Goal: Task Accomplishment & Management: Manage account settings

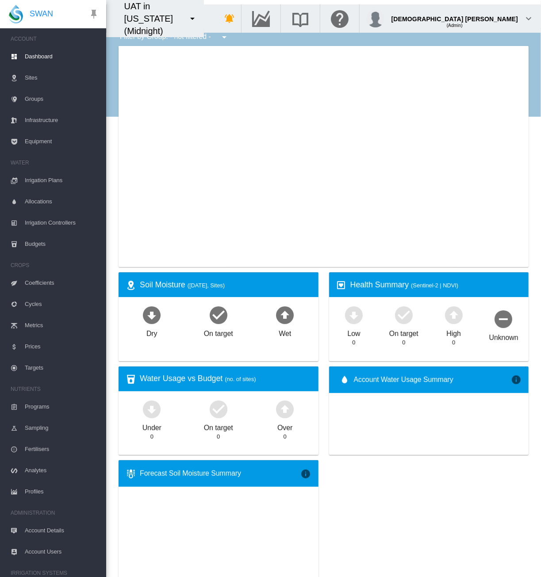
type input "**********"
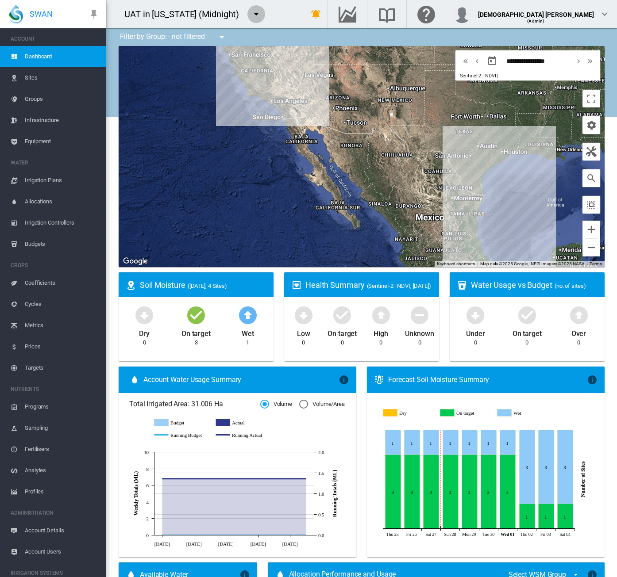
click at [251, 17] on md-icon "icon-menu-down" at bounding box center [256, 14] width 11 height 11
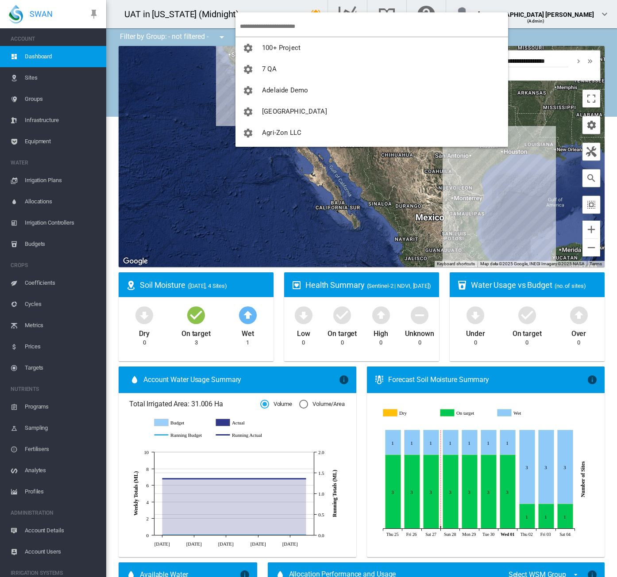
click at [251, 26] on input "search" at bounding box center [374, 26] width 268 height 21
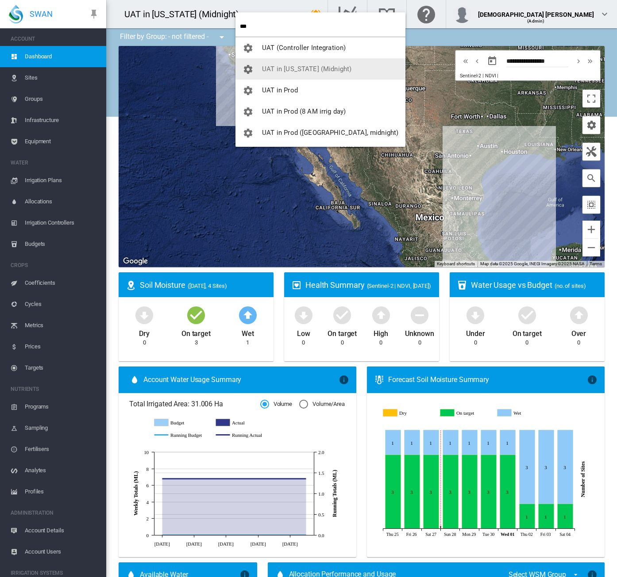
type input "***"
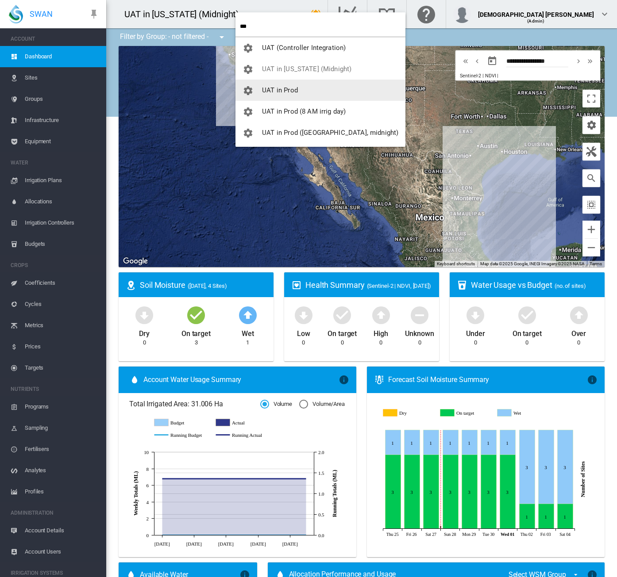
click at [263, 88] on span "UAT in Prod" at bounding box center [280, 90] width 36 height 8
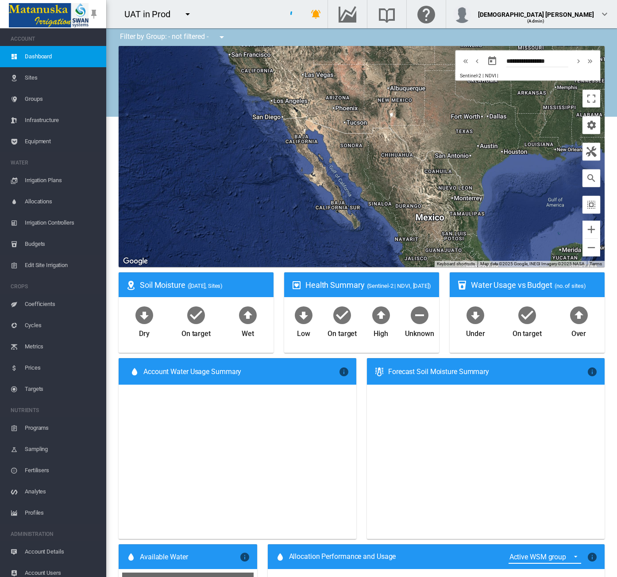
type input "**********"
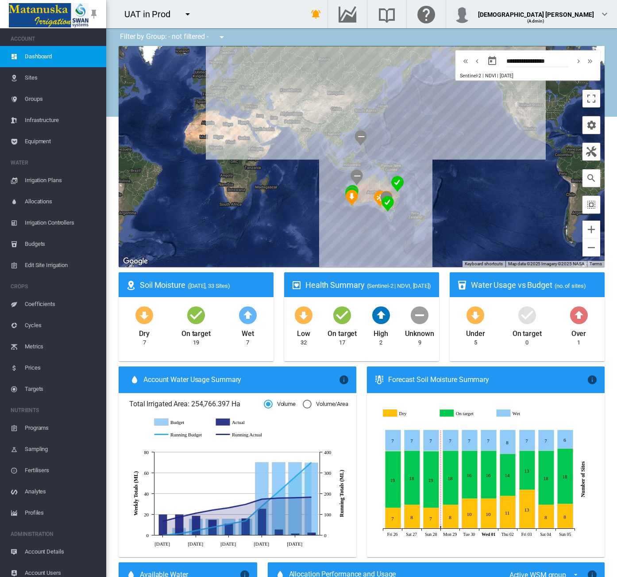
click at [46, 140] on span "Equipment" at bounding box center [62, 141] width 74 height 21
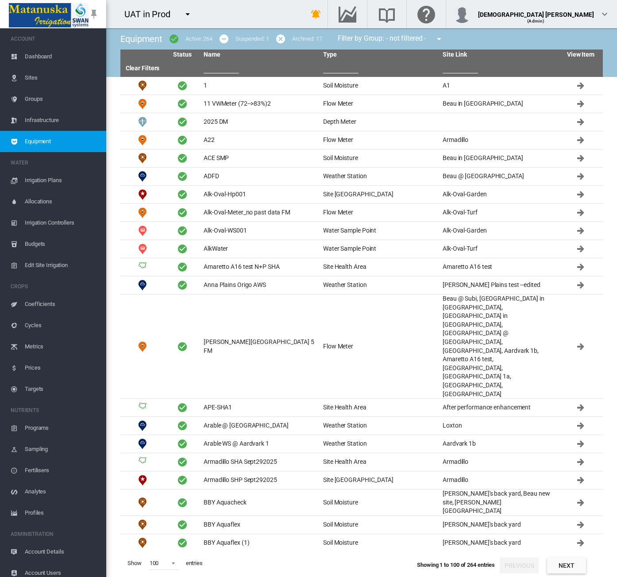
click at [38, 136] on span "Equipment" at bounding box center [62, 141] width 74 height 21
click at [210, 71] on input "text" at bounding box center [220, 66] width 35 height 13
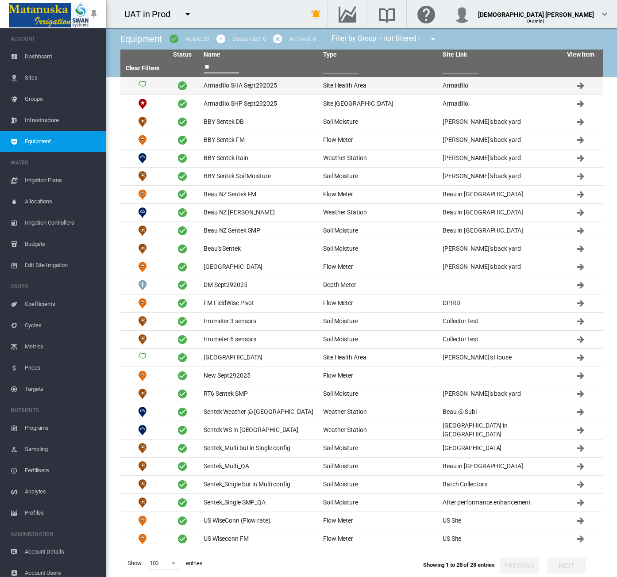
type input "**"
click at [252, 84] on td "Armadillo SHA Sept292025" at bounding box center [259, 86] width 119 height 18
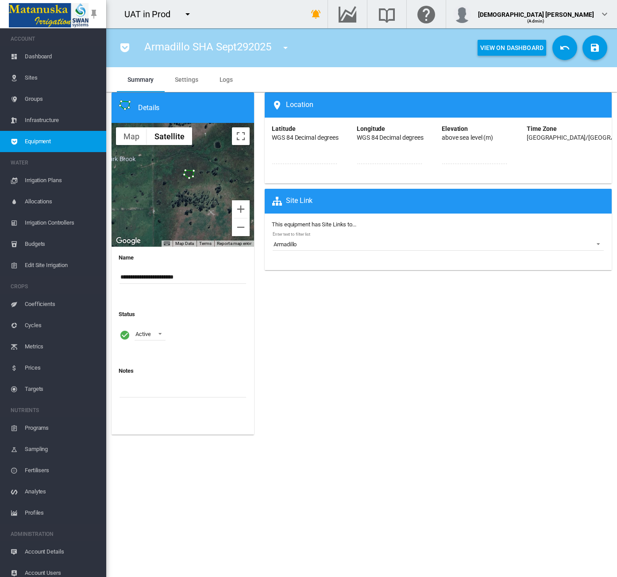
click at [33, 145] on span "Equipment" at bounding box center [62, 141] width 74 height 21
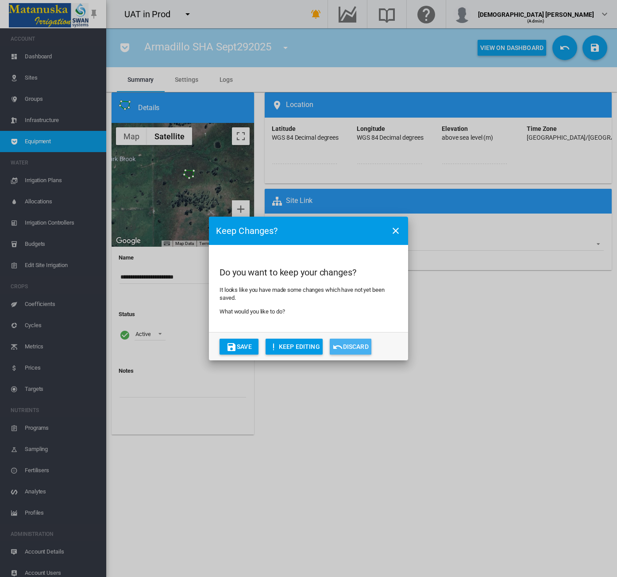
click at [350, 351] on button "Discard" at bounding box center [351, 347] width 42 height 16
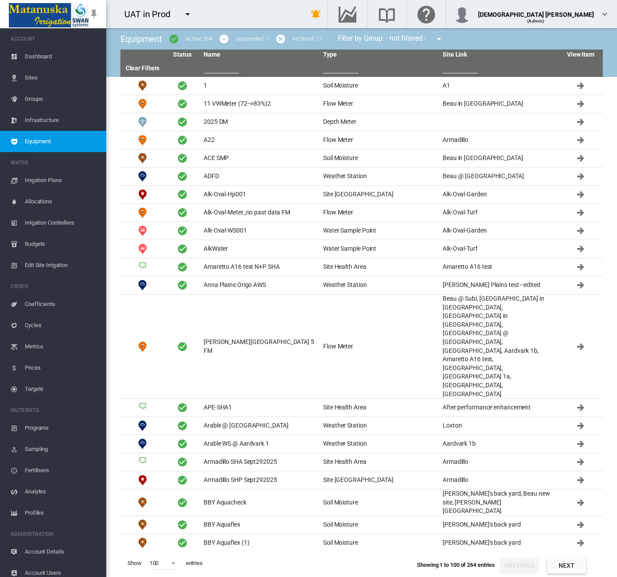
click at [213, 65] on input "text" at bounding box center [220, 66] width 35 height 13
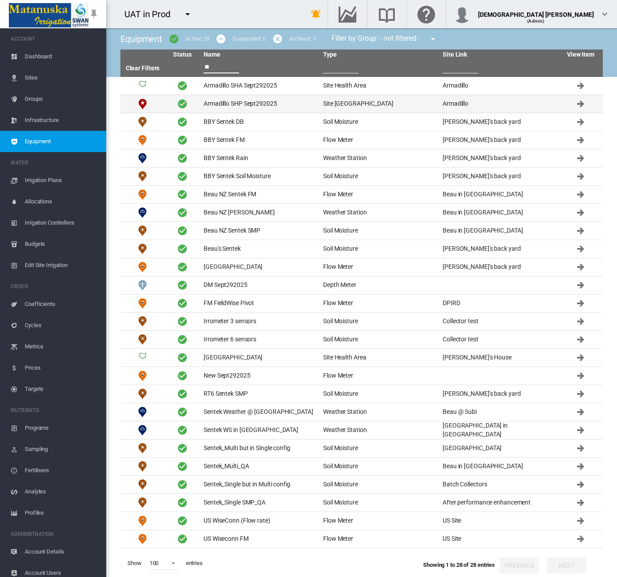
type input "**"
click at [247, 99] on td "Armadillo SHP Sept292025" at bounding box center [259, 104] width 119 height 18
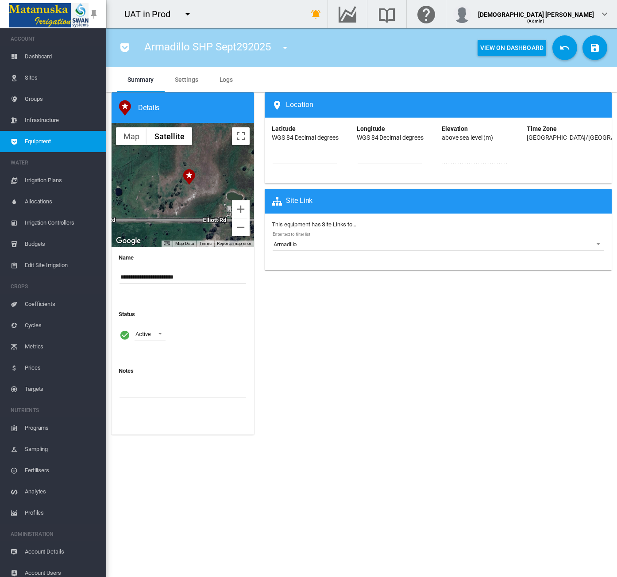
click at [372, 254] on div "This equipment has Site Links to... Enter text to filter list Armadillo Aardvar…" at bounding box center [438, 242] width 333 height 42
click at [372, 249] on span "Armadillo" at bounding box center [430, 245] width 315 height 8
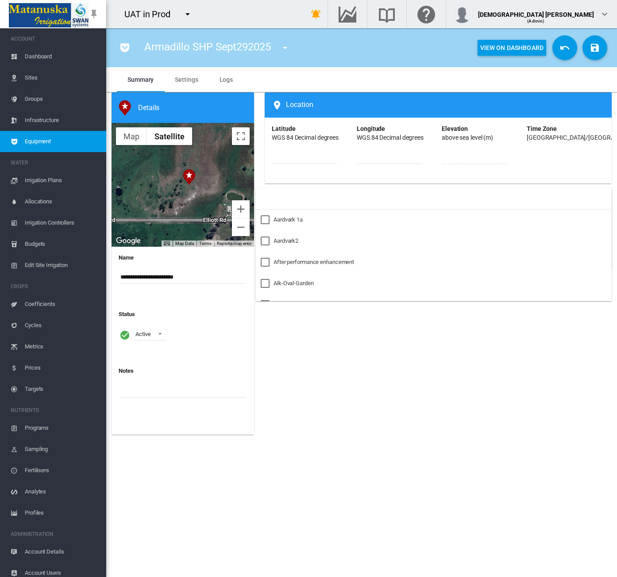
scroll to position [124, 0]
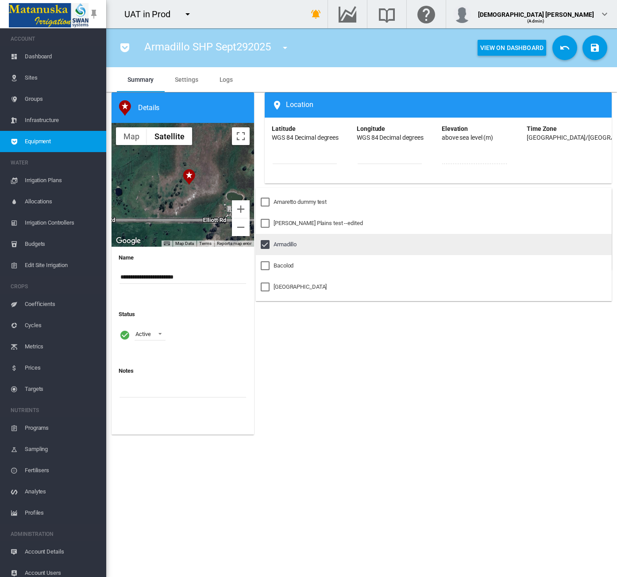
click at [372, 249] on md-option "Armadillo" at bounding box center [434, 244] width 356 height 21
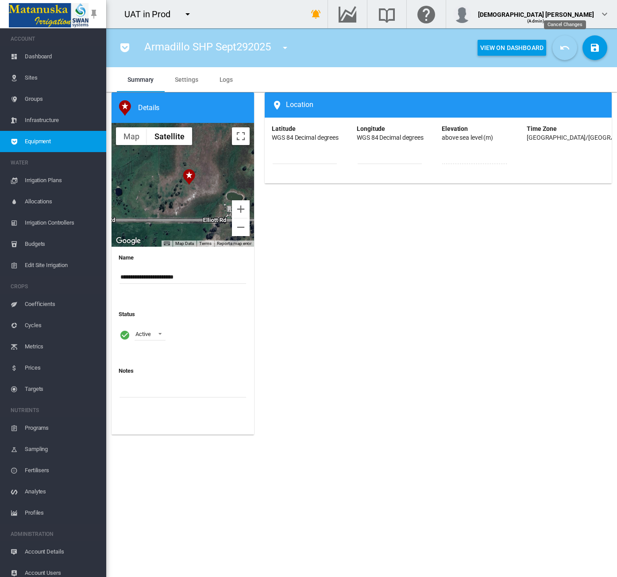
click at [541, 42] on md-icon "icon-undo" at bounding box center [564, 47] width 11 height 11
click at [541, 51] on button "Cancel Changes" at bounding box center [564, 47] width 25 height 25
click at [29, 58] on span "Dashboard" at bounding box center [62, 56] width 74 height 21
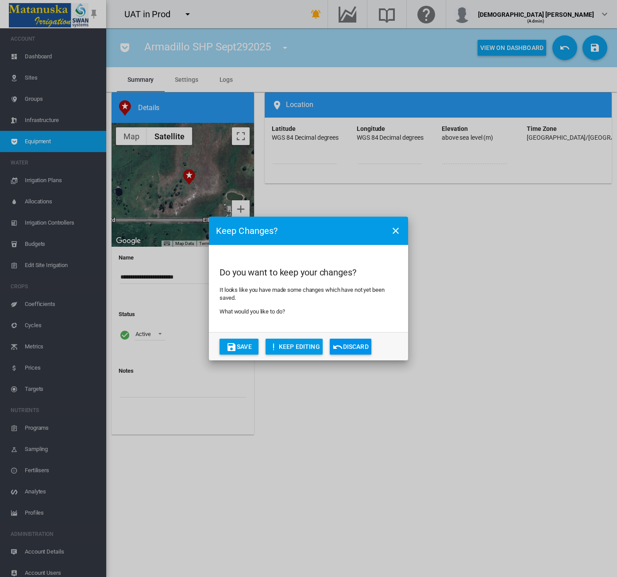
click at [363, 345] on button "Discard" at bounding box center [351, 347] width 42 height 16
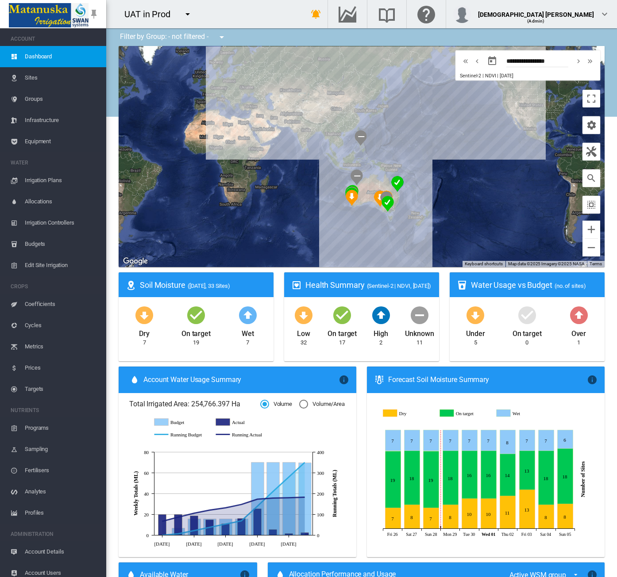
click at [31, 143] on span "Equipment" at bounding box center [62, 141] width 74 height 21
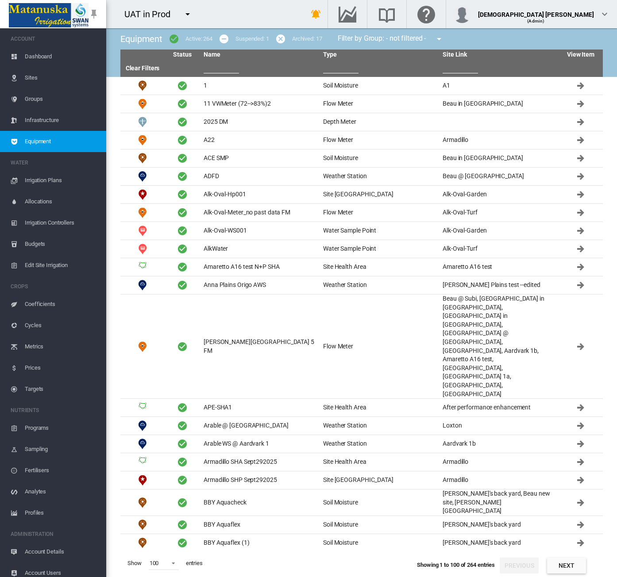
click at [216, 68] on input "text" at bounding box center [220, 66] width 35 height 13
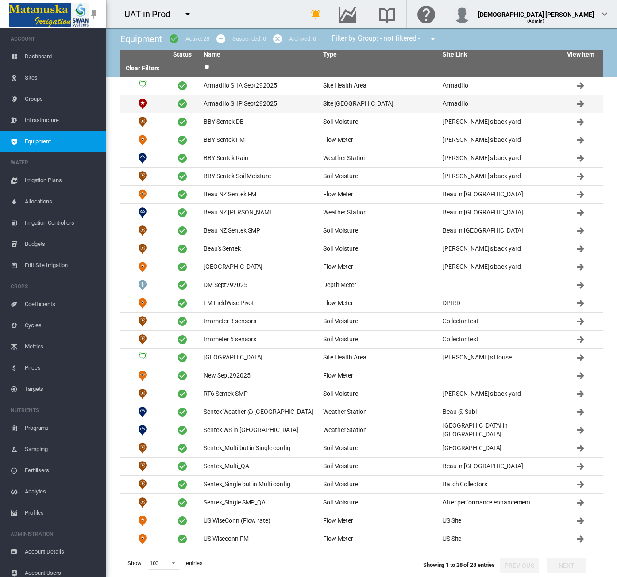
type input "**"
click at [242, 107] on td "Armadillo SHP Sept292025" at bounding box center [259, 104] width 119 height 18
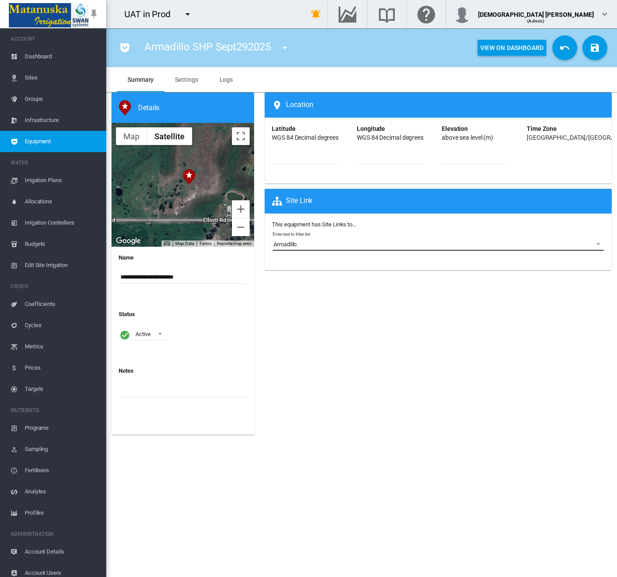
click at [541, 242] on span "Enter text to filter list: \a Armadillo\a" at bounding box center [595, 243] width 11 height 8
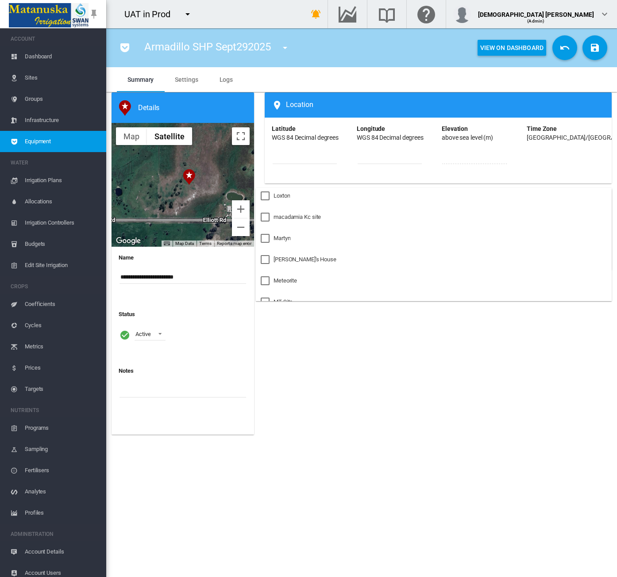
scroll to position [964, 0]
click at [439, 336] on md-backdrop at bounding box center [308, 288] width 617 height 577
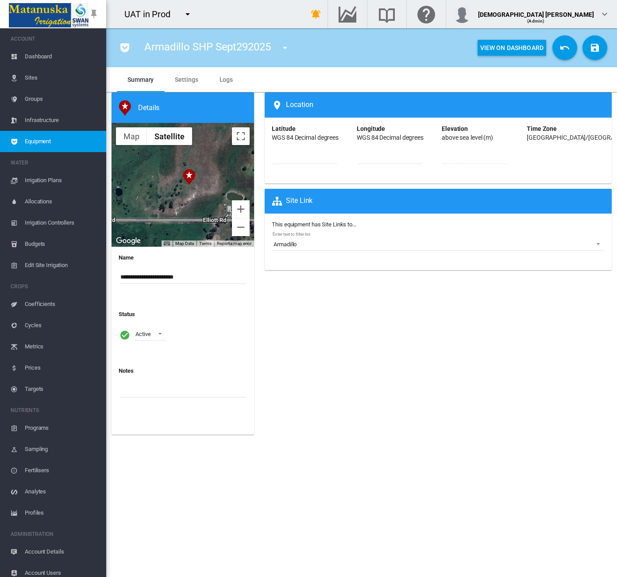
click at [439, 336] on div "Location Latitude WGS 84 Decimal degrees ********* Longitude WGS 84 Decimal deg…" at bounding box center [437, 266] width 357 height 348
click at [181, 79] on span "Settings" at bounding box center [186, 79] width 23 height 7
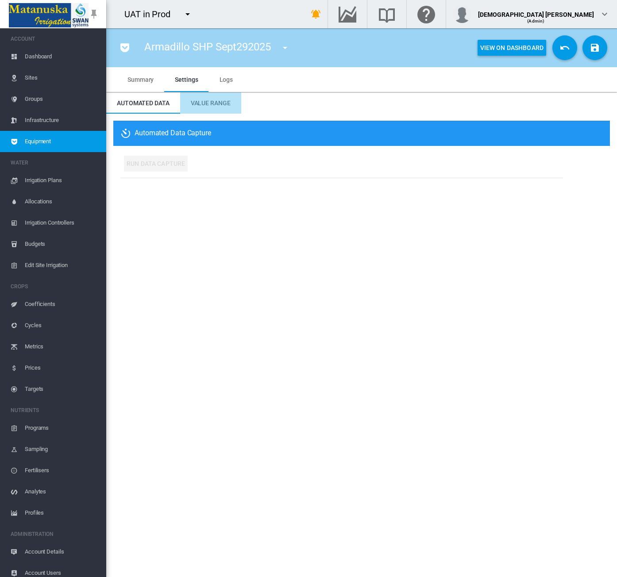
click at [217, 104] on span "Value Range" at bounding box center [211, 103] width 40 height 7
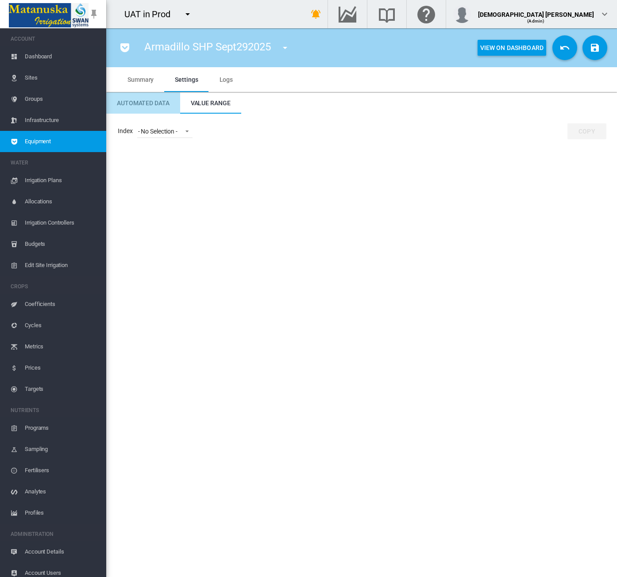
click at [165, 107] on md-tab-item "Automated Data" at bounding box center [143, 102] width 74 height 21
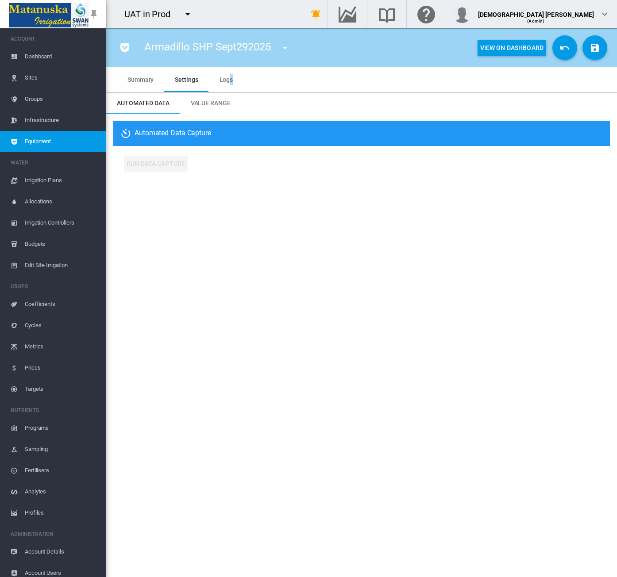
click at [230, 77] on span "Logs" at bounding box center [226, 79] width 14 height 7
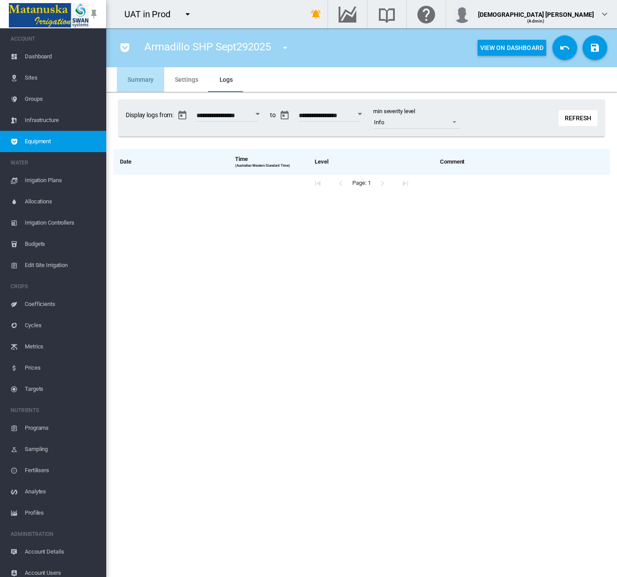
click at [141, 81] on span "Summary" at bounding box center [140, 79] width 26 height 7
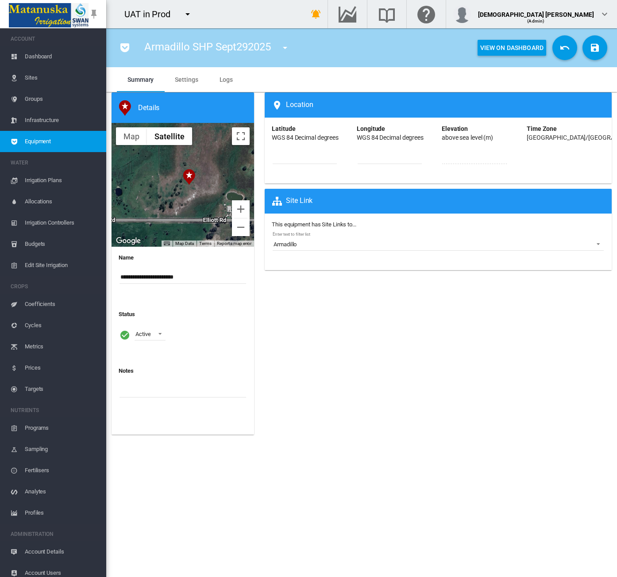
click at [195, 75] on md-tab-item "Settings" at bounding box center [186, 79] width 44 height 25
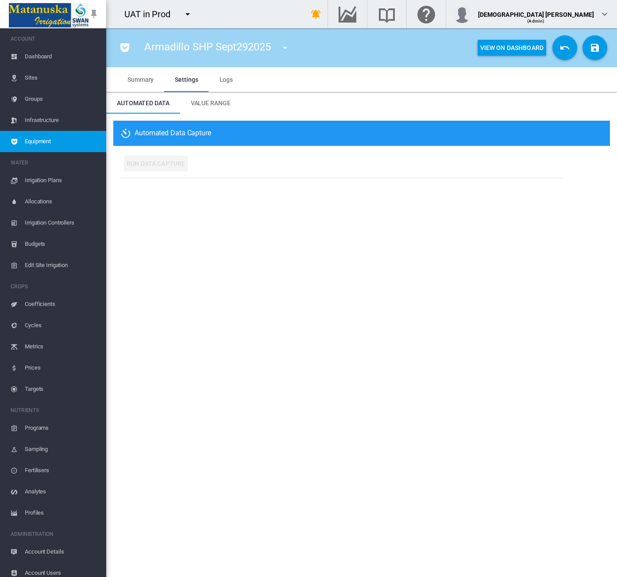
click at [55, 134] on span "Equipment" at bounding box center [62, 141] width 74 height 21
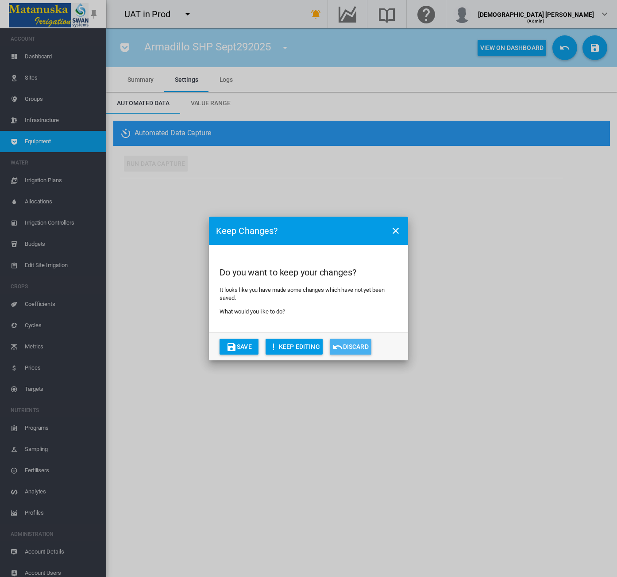
click at [357, 344] on button "Discard" at bounding box center [351, 347] width 42 height 16
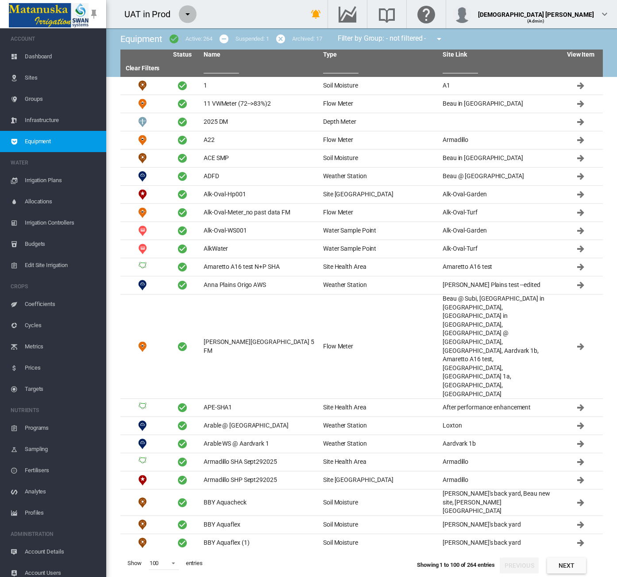
click at [188, 16] on md-icon "icon-menu-down" at bounding box center [187, 14] width 11 height 11
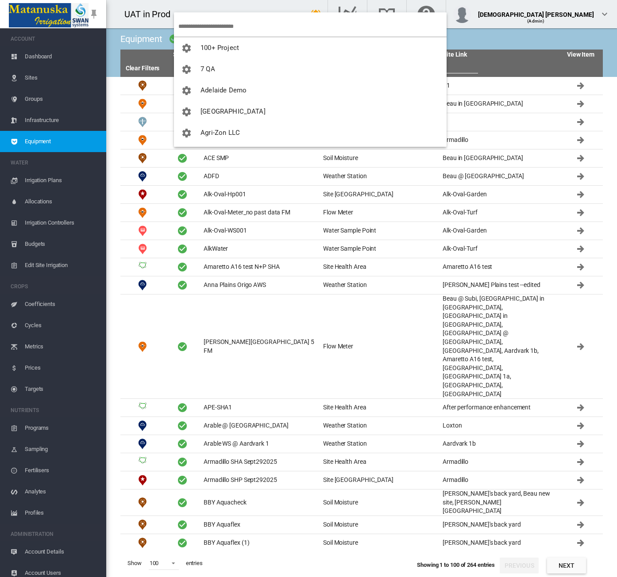
click at [243, 27] on input "search" at bounding box center [312, 26] width 268 height 21
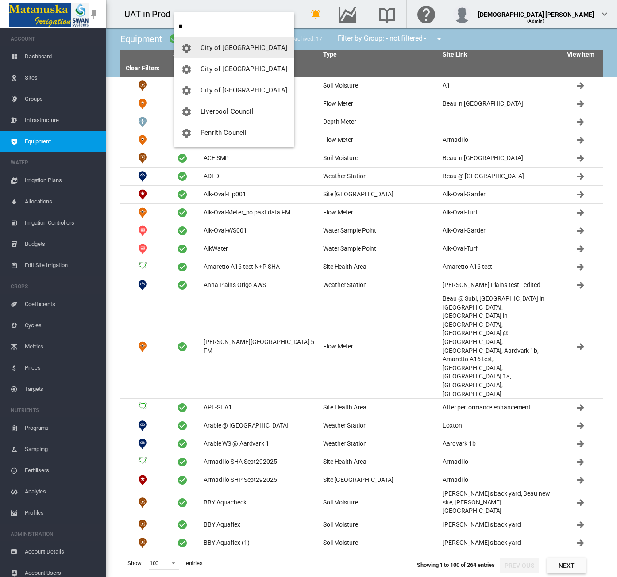
type input "**"
click at [242, 49] on span "City of [GEOGRAPHIC_DATA]" at bounding box center [243, 48] width 87 height 8
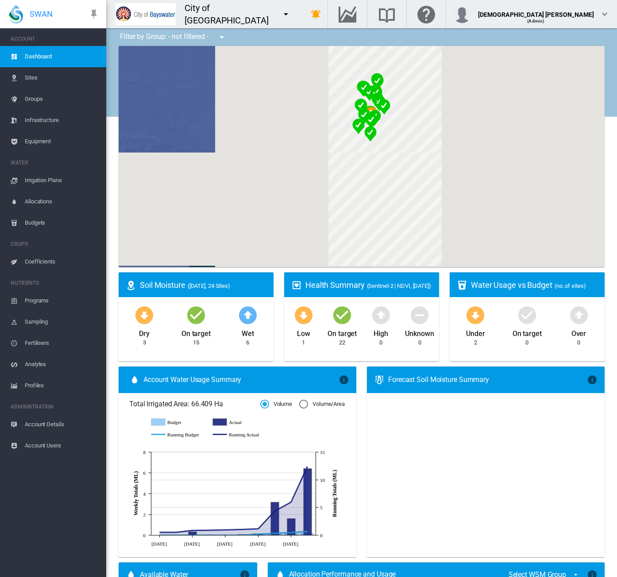
click at [39, 443] on span "Account Users" at bounding box center [62, 445] width 74 height 21
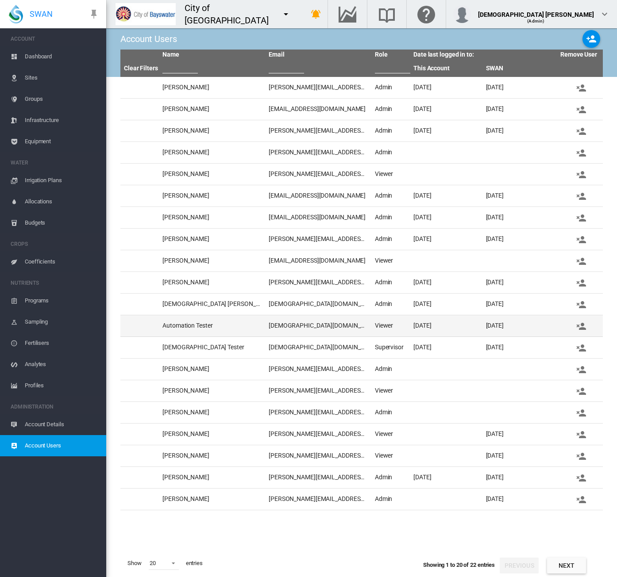
click at [258, 325] on td "Automation Tester" at bounding box center [212, 325] width 106 height 21
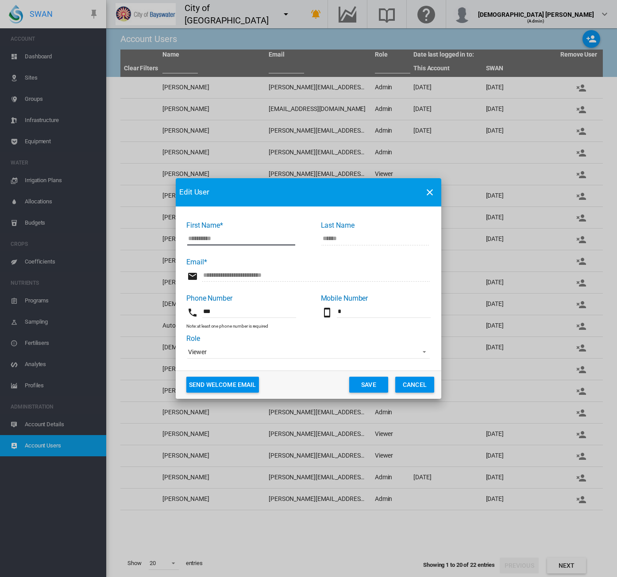
click at [228, 354] on span "Viewer" at bounding box center [301, 352] width 226 height 9
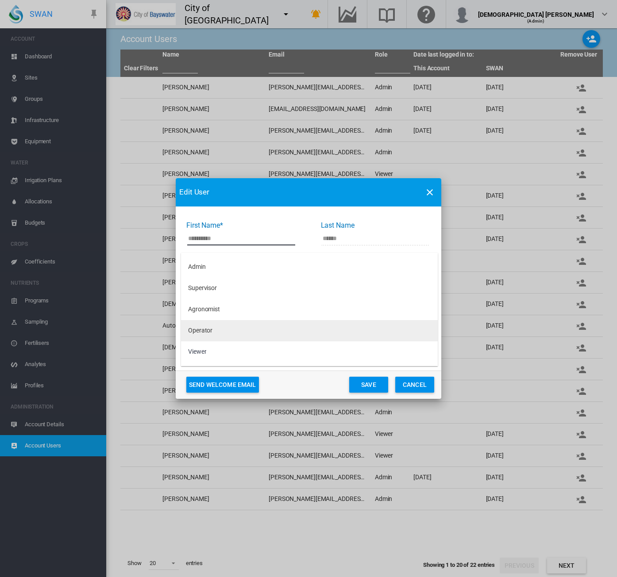
click at [224, 330] on md-option "Operator" at bounding box center [309, 330] width 257 height 21
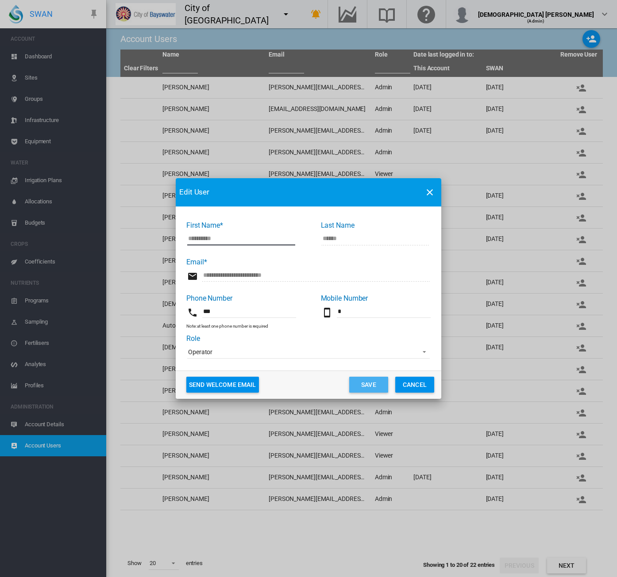
click at [371, 390] on button "Save" at bounding box center [368, 385] width 39 height 16
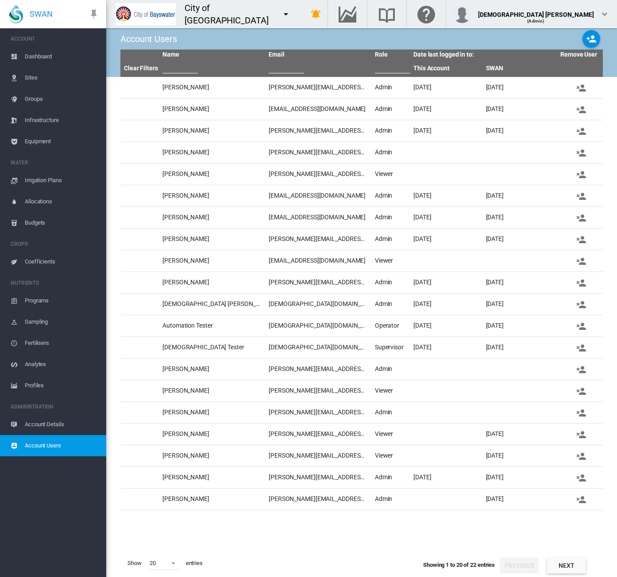
click at [280, 15] on md-icon "icon-menu-down" at bounding box center [285, 14] width 11 height 11
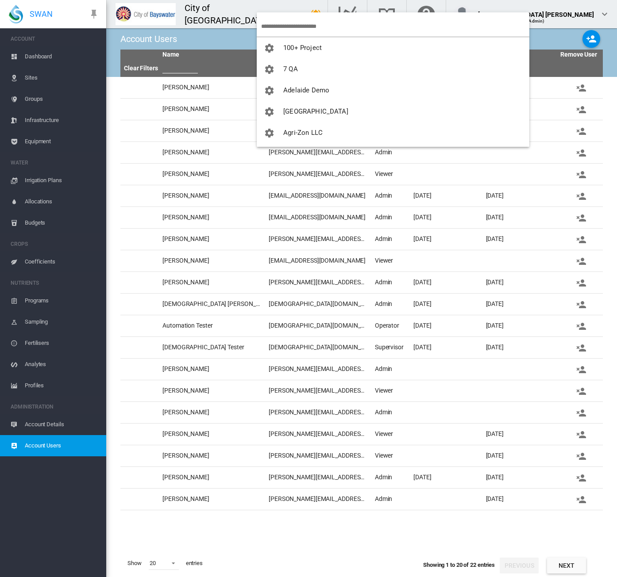
click at [283, 24] on input "search" at bounding box center [395, 26] width 268 height 21
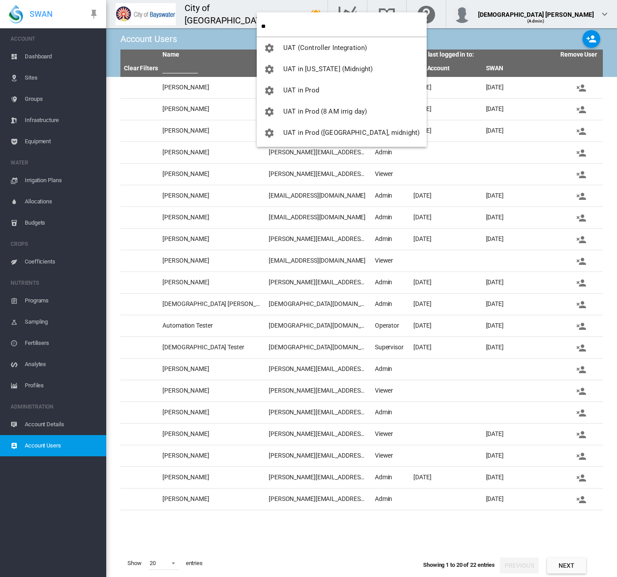
type input "**"
click at [305, 91] on span "UAT in Prod" at bounding box center [301, 90] width 36 height 8
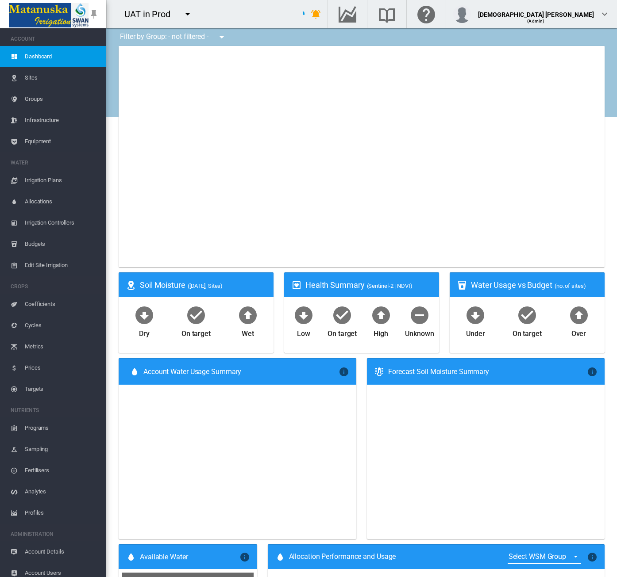
scroll to position [109, 0]
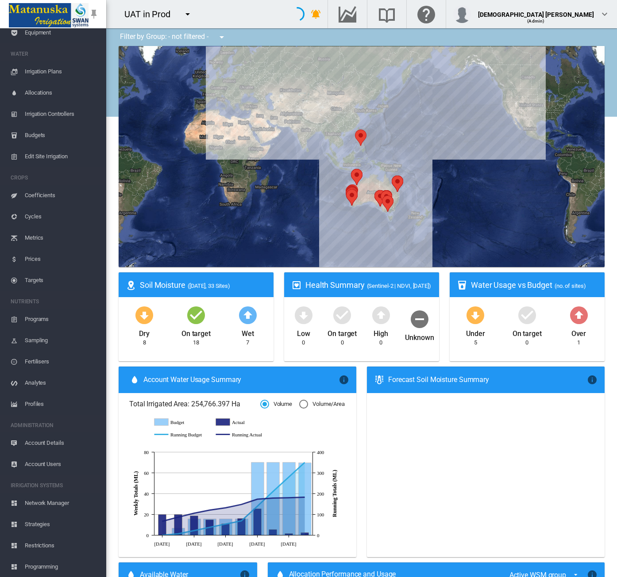
click at [47, 466] on span "Account Users" at bounding box center [62, 464] width 74 height 21
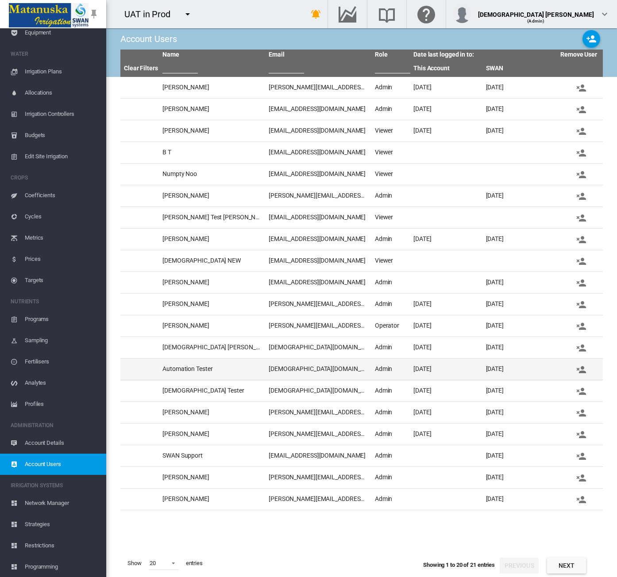
click at [275, 364] on td "lady.uy@swansystems.com.au" at bounding box center [318, 369] width 106 height 21
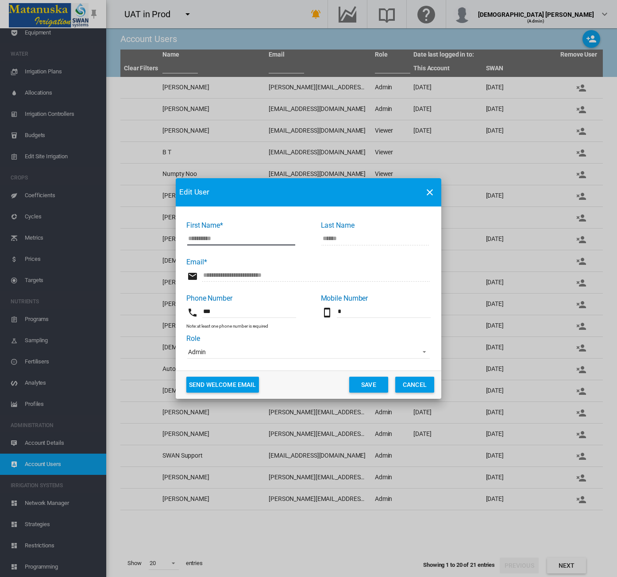
click at [224, 360] on md-dialog-content "**********" at bounding box center [308, 289] width 265 height 164
click at [224, 355] on span "Admin" at bounding box center [301, 352] width 226 height 9
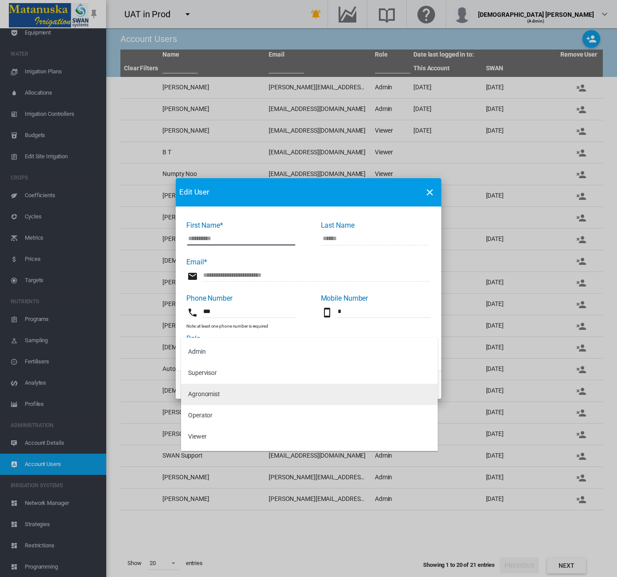
click at [217, 394] on div "Agronomist" at bounding box center [204, 394] width 32 height 9
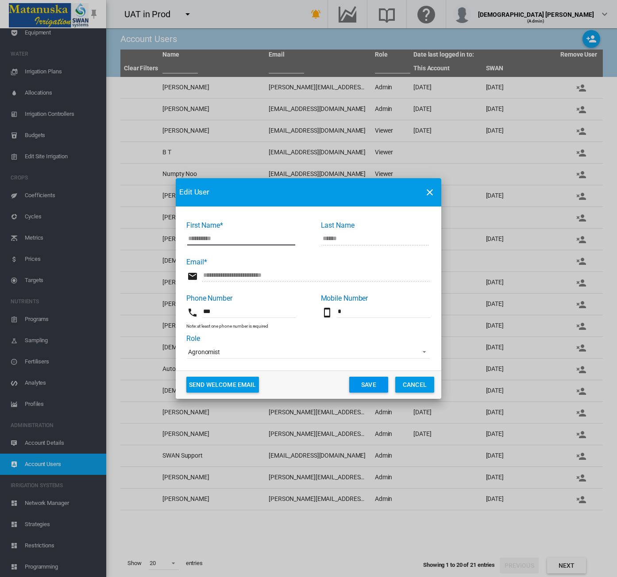
click at [377, 384] on button "Save" at bounding box center [368, 385] width 39 height 16
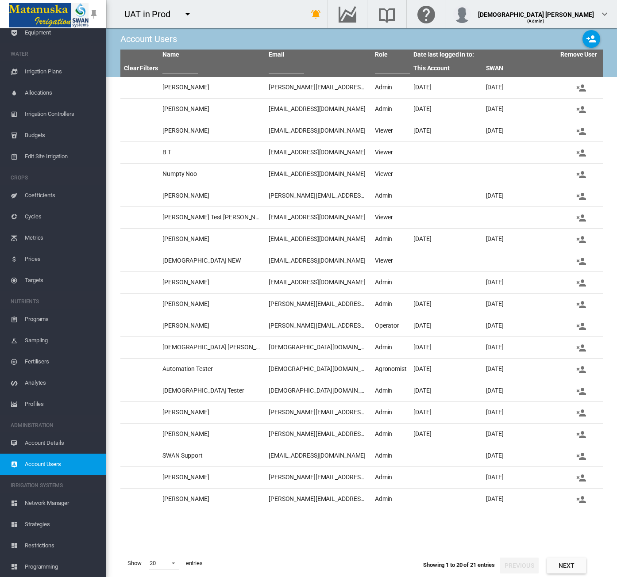
click at [53, 507] on span "Network Manager" at bounding box center [62, 503] width 74 height 21
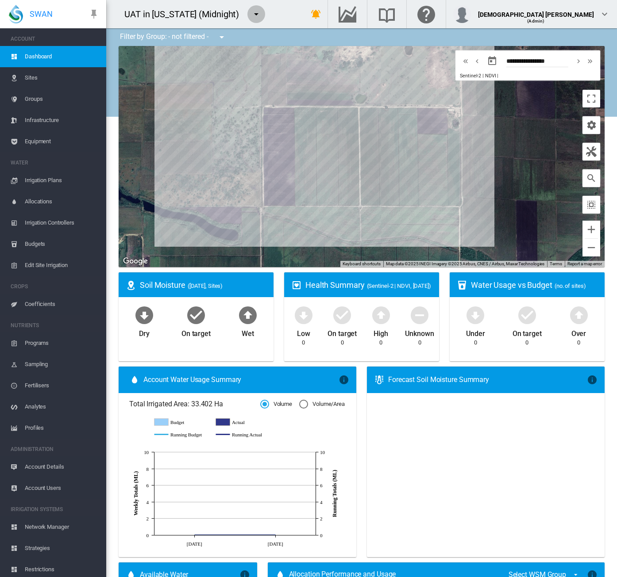
click at [251, 12] on md-icon "icon-menu-down" at bounding box center [256, 14] width 11 height 11
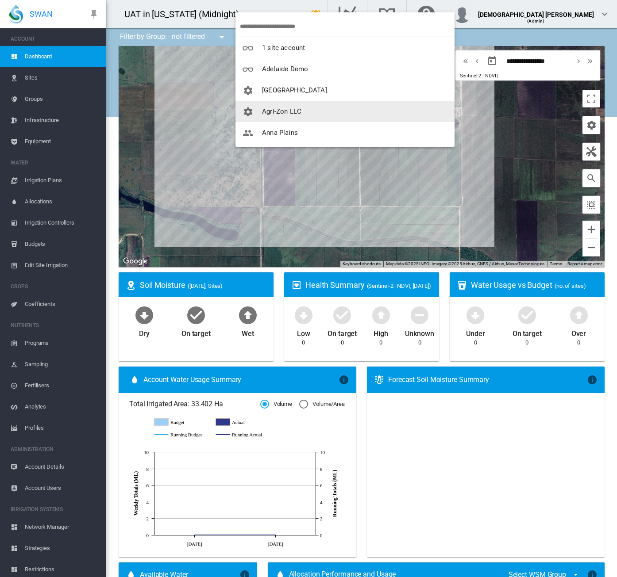
click at [258, 107] on span "button" at bounding box center [251, 111] width 19 height 8
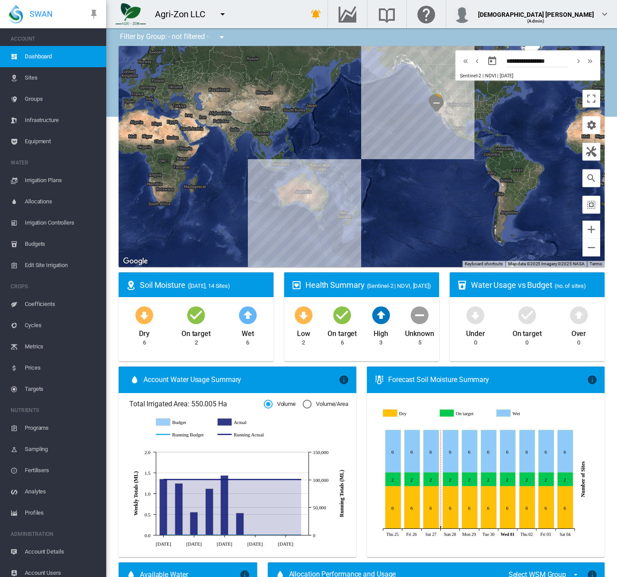
click at [20, 140] on link "Equipment" at bounding box center [53, 141] width 106 height 21
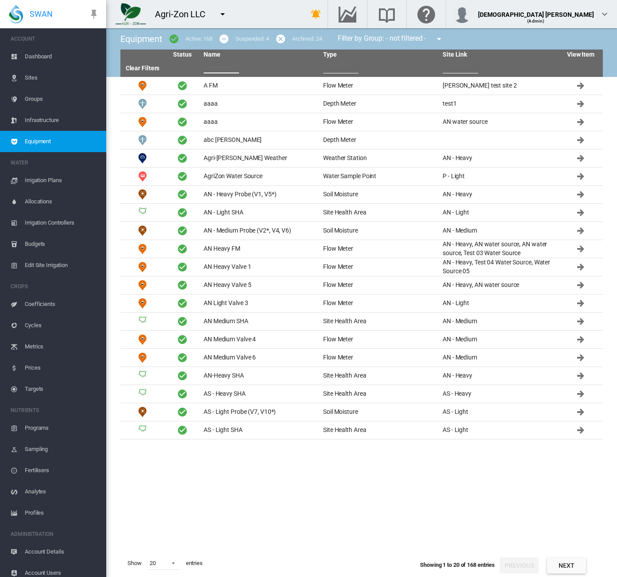
click at [222, 65] on input "text" at bounding box center [220, 66] width 35 height 13
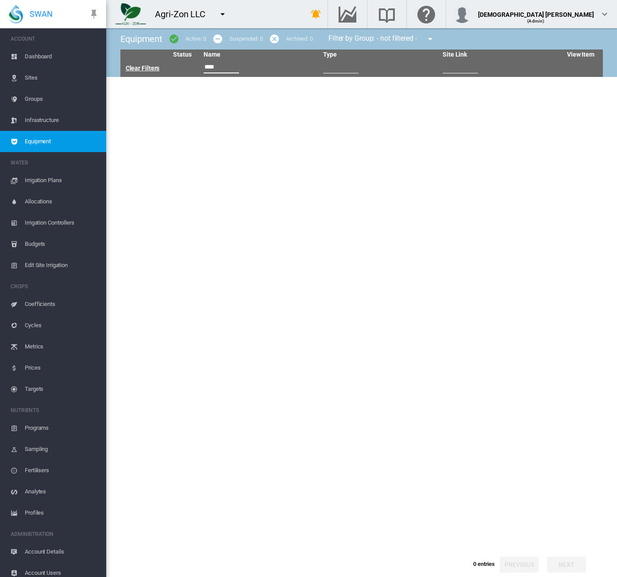
type input "****"
click at [137, 66] on link "Clear Filters" at bounding box center [143, 68] width 34 height 7
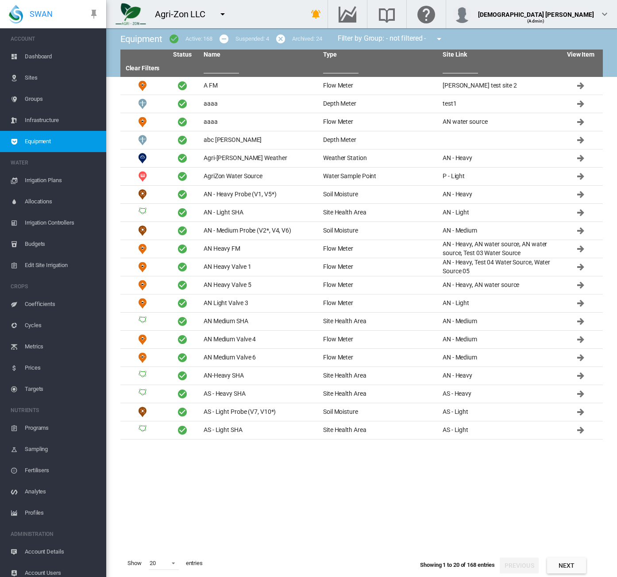
click at [329, 62] on input "text" at bounding box center [340, 66] width 35 height 13
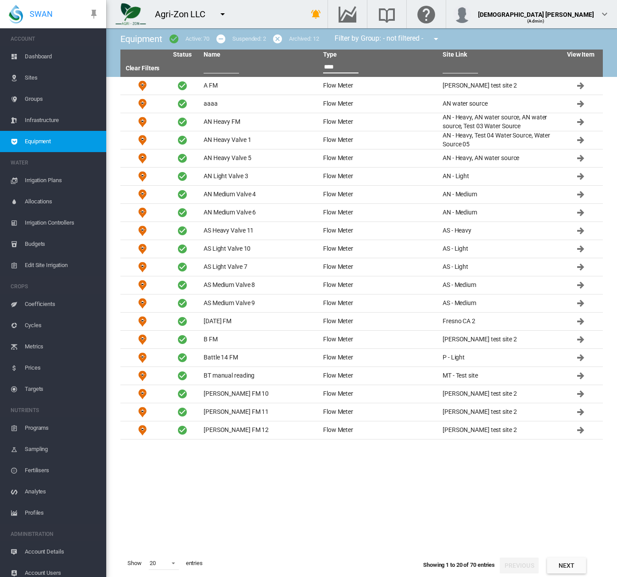
type input "****"
click at [165, 562] on md-select-value "20" at bounding box center [164, 563] width 30 height 13
click at [165, 558] on md-option "50" at bounding box center [172, 555] width 60 height 21
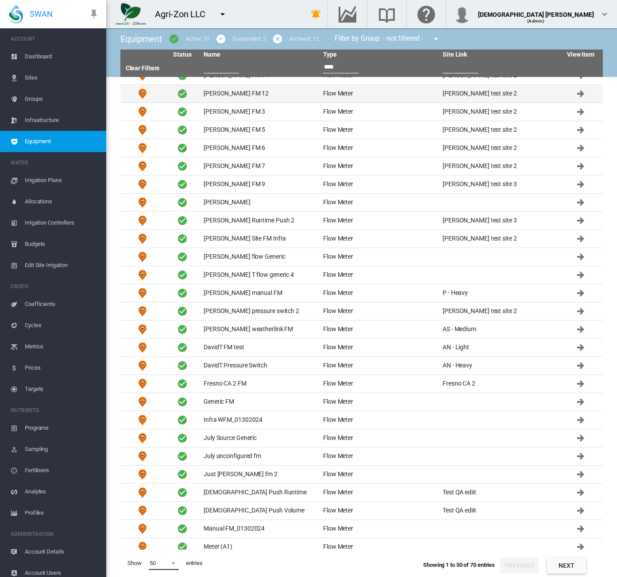
scroll to position [426, 0]
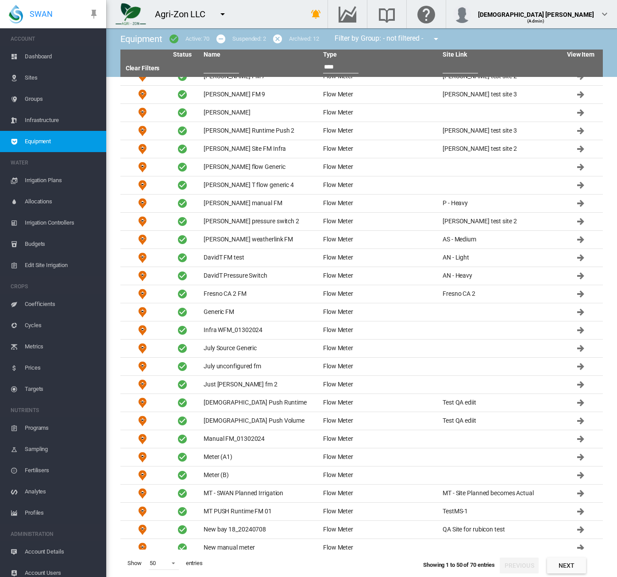
click at [571, 561] on button "Next" at bounding box center [566, 566] width 39 height 16
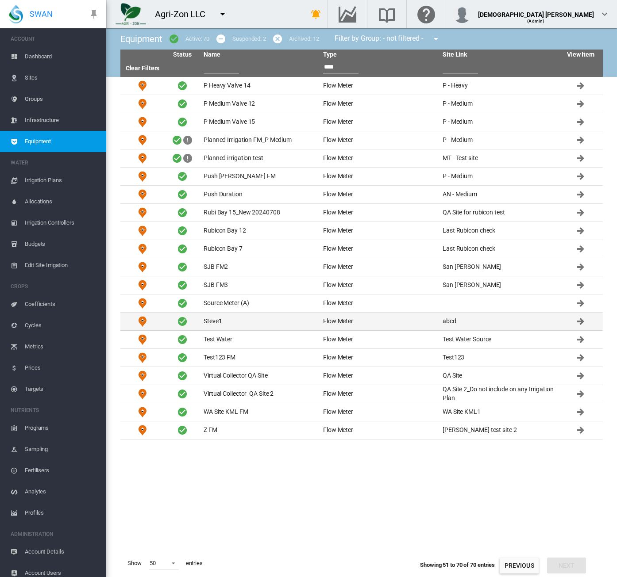
scroll to position [0, 0]
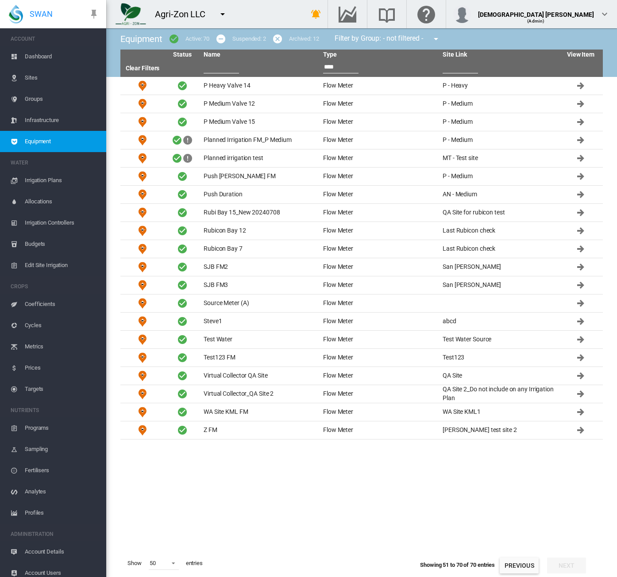
click at [221, 39] on md-icon "icon-minus-circle" at bounding box center [220, 39] width 11 height 11
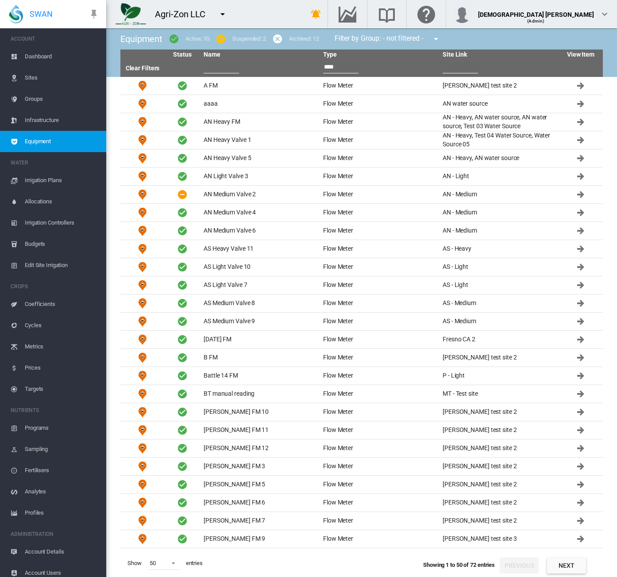
click at [277, 38] on md-icon "icon-cancel" at bounding box center [277, 39] width 11 height 11
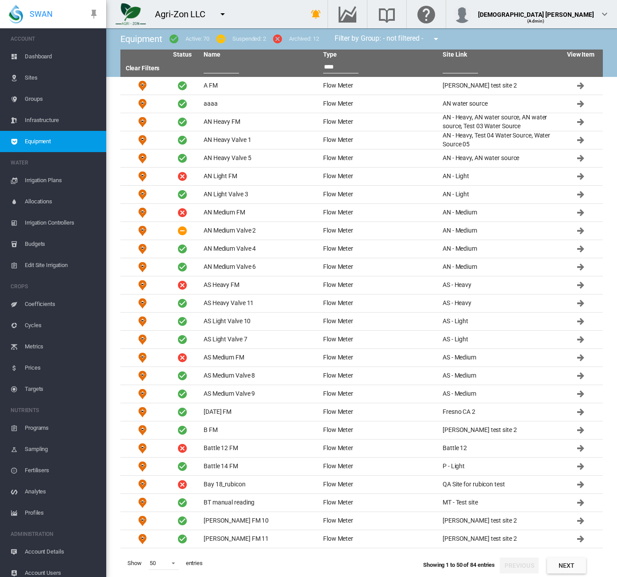
click at [232, 65] on input "text" at bounding box center [220, 66] width 35 height 13
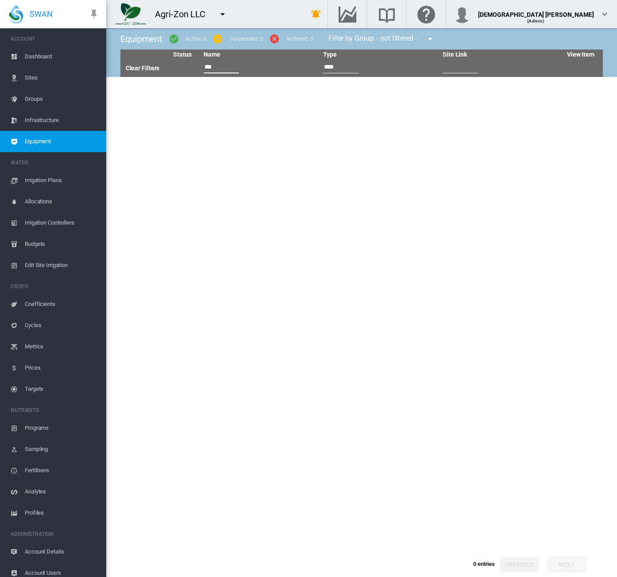
type input "***"
click at [220, 13] on md-icon "icon-menu-down" at bounding box center [222, 14] width 11 height 11
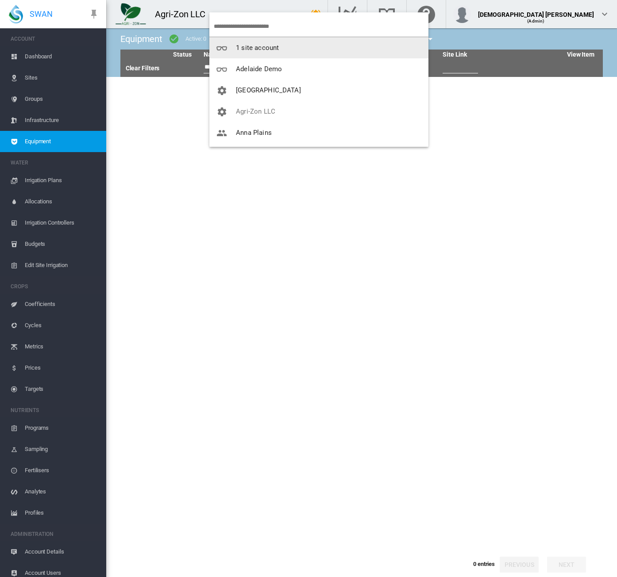
click at [242, 23] on input "search" at bounding box center [321, 26] width 215 height 21
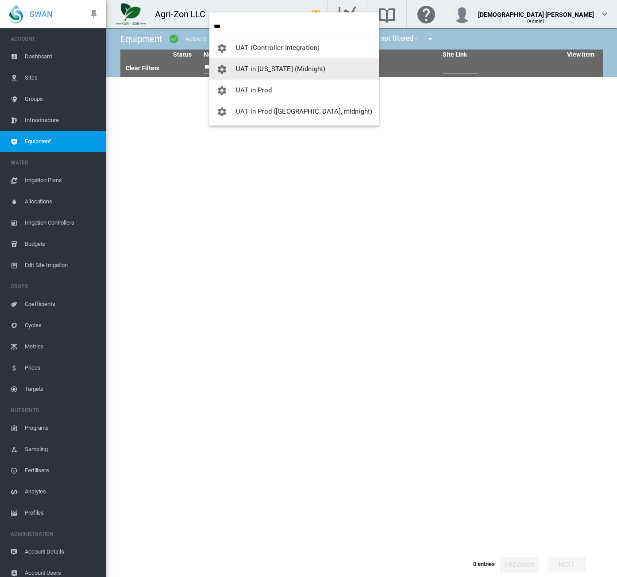
type input "***"
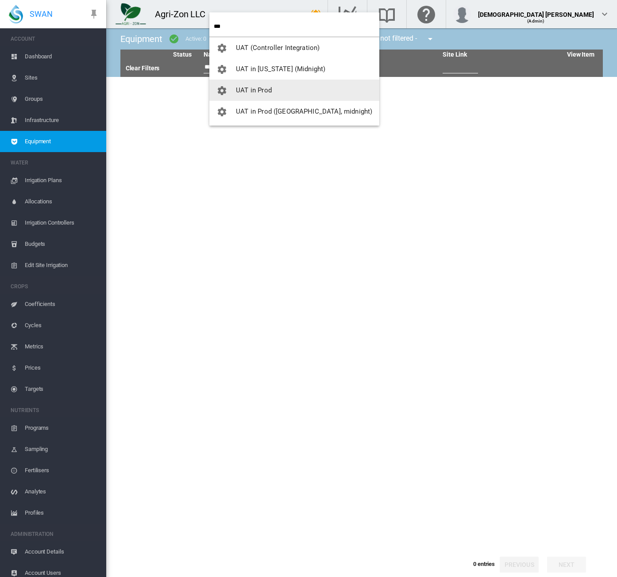
click at [242, 90] on span "UAT in Prod" at bounding box center [254, 90] width 36 height 8
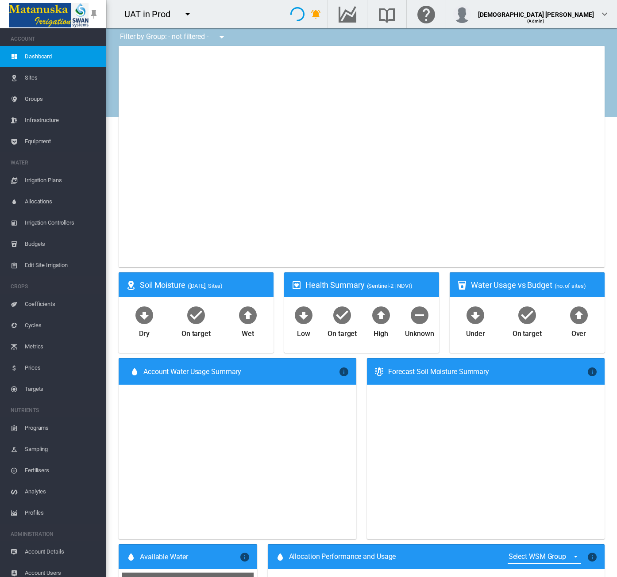
click at [48, 147] on span "Equipment" at bounding box center [62, 141] width 74 height 21
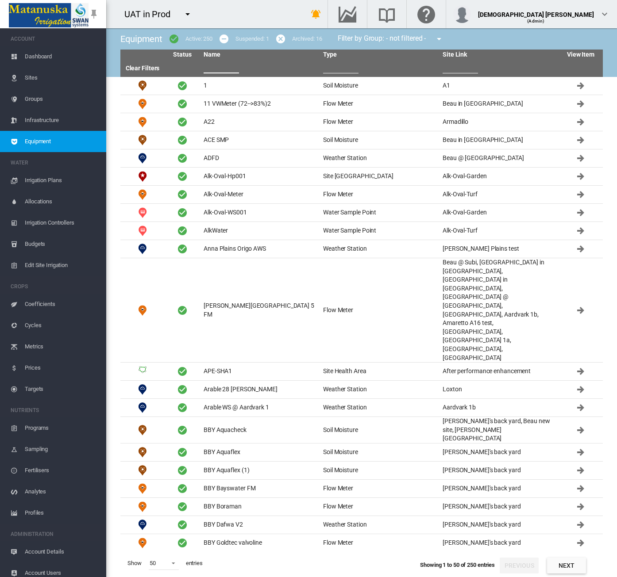
click at [237, 66] on input "text" at bounding box center [220, 66] width 35 height 13
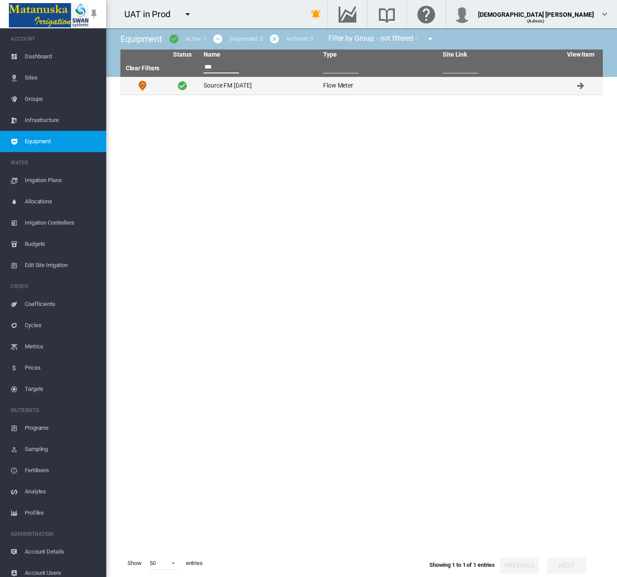
type input "***"
click at [248, 82] on td "Source FM Sept2025" at bounding box center [259, 86] width 119 height 18
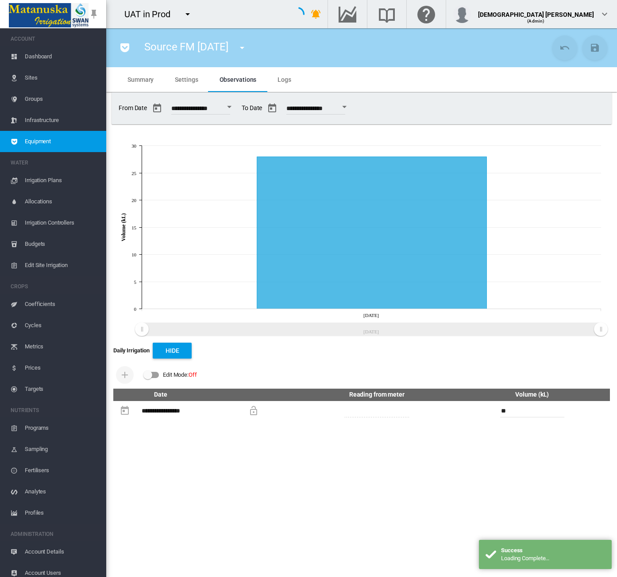
click at [134, 77] on span "Summary" at bounding box center [140, 79] width 26 height 7
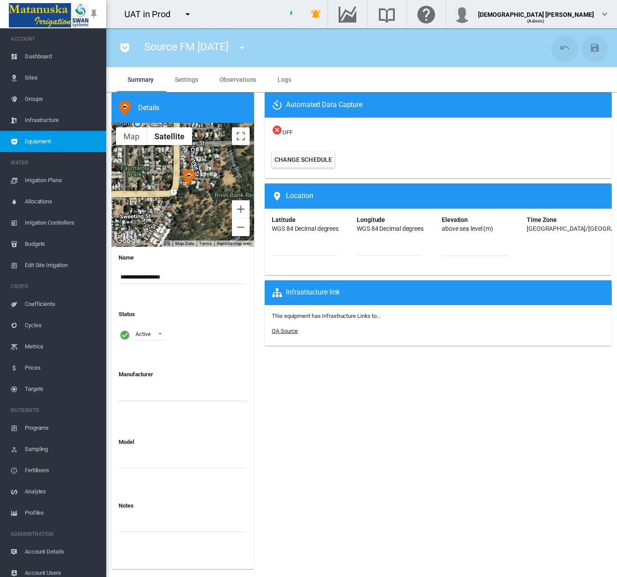
click at [283, 331] on link "QA Source" at bounding box center [285, 331] width 26 height 7
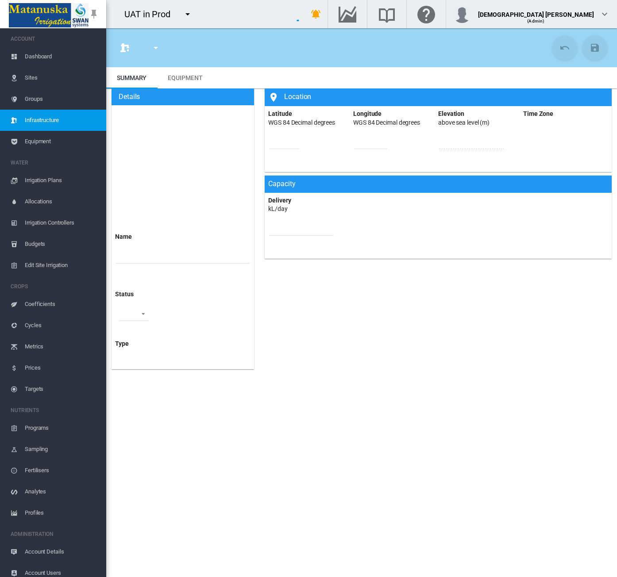
type input "*********"
type input "****"
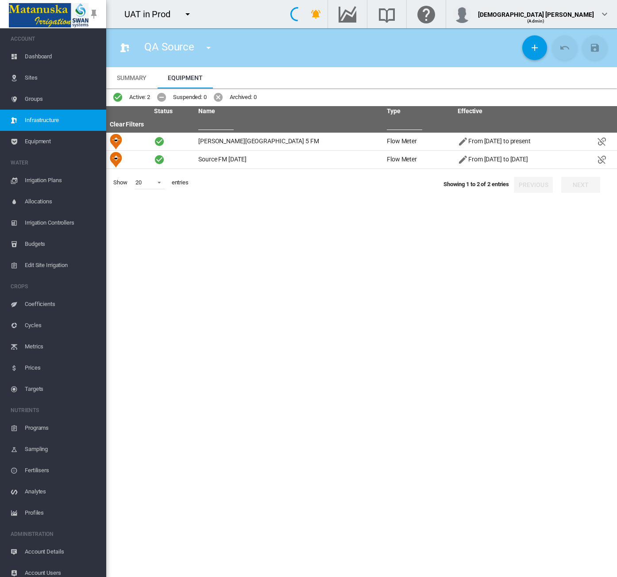
drag, startPoint x: 49, startPoint y: 55, endPoint x: 63, endPoint y: 76, distance: 25.2
click at [49, 55] on span "Dashboard" at bounding box center [62, 56] width 74 height 21
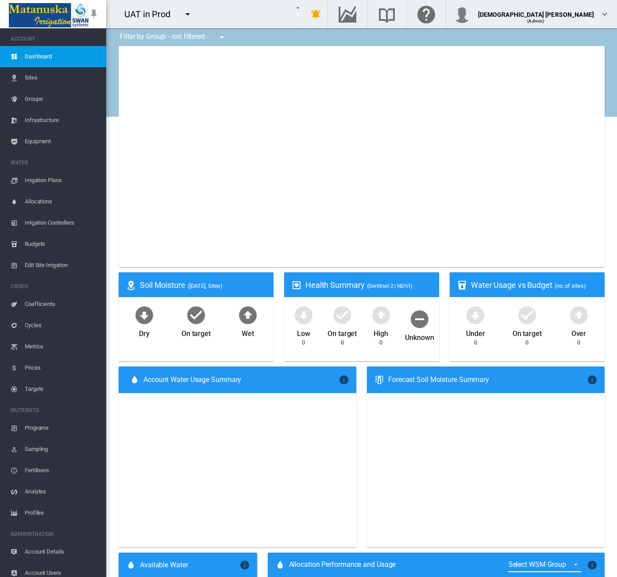
type input "**********"
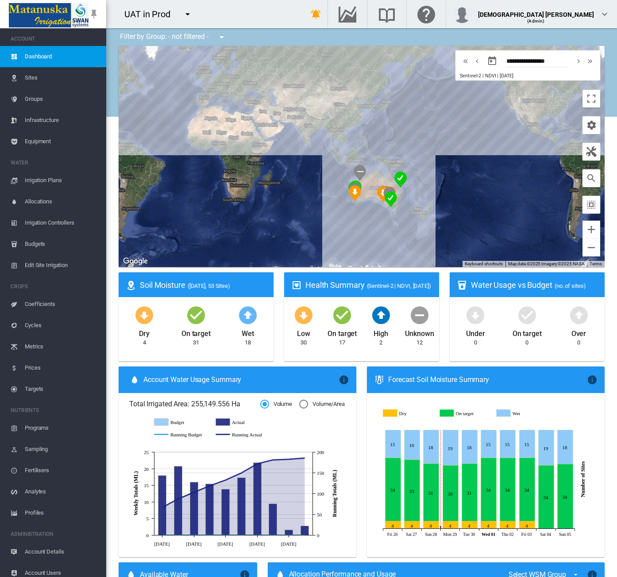
click at [182, 17] on md-icon "icon-menu-down" at bounding box center [187, 14] width 11 height 11
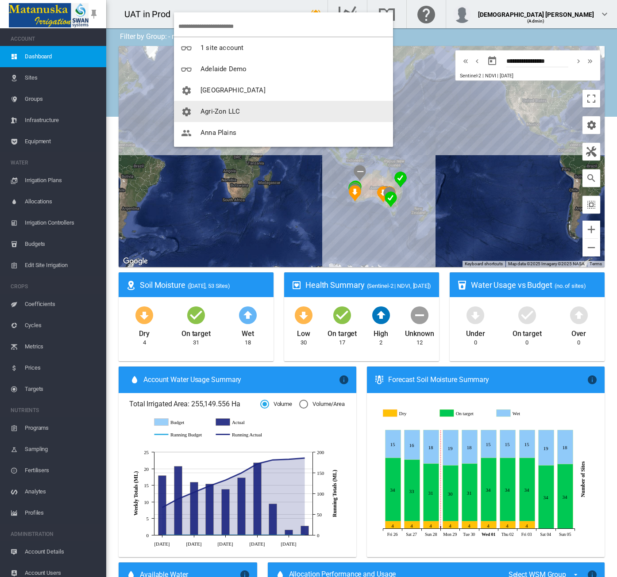
scroll to position [44, 0]
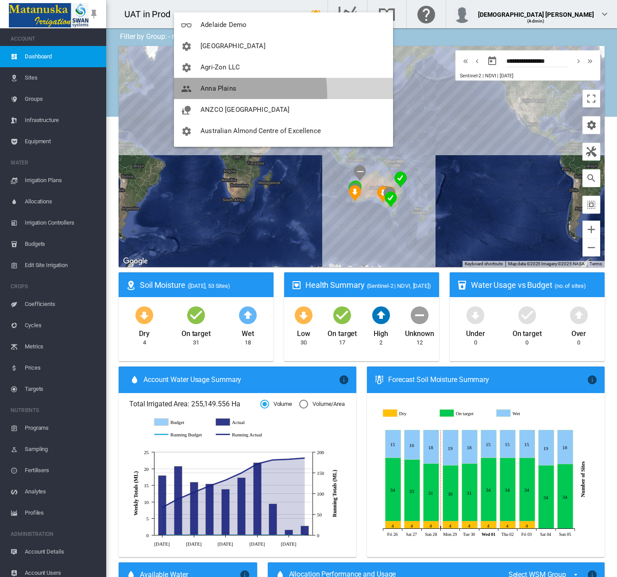
click at [207, 94] on button "Anna Plains" at bounding box center [283, 88] width 219 height 21
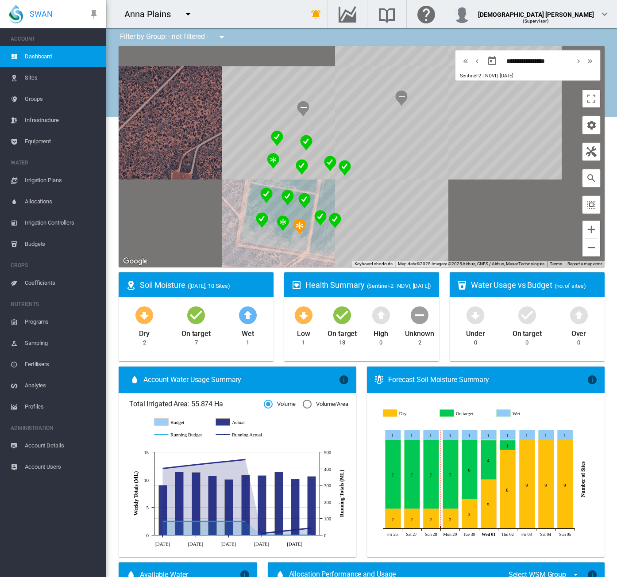
click at [30, 138] on span "Equipment" at bounding box center [62, 141] width 74 height 21
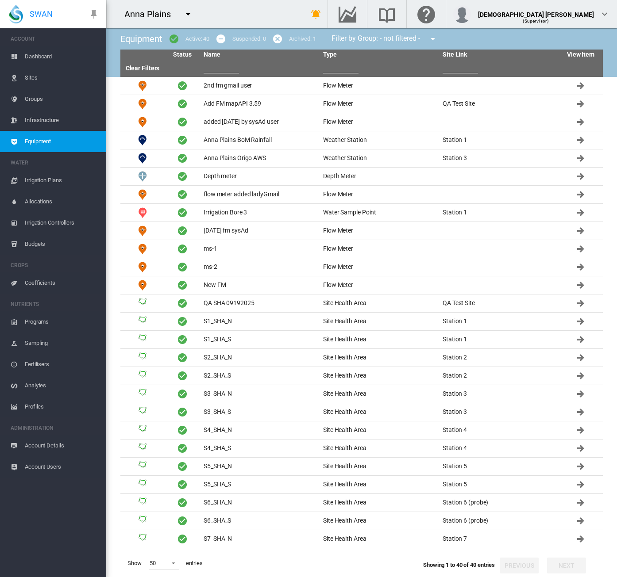
click at [226, 69] on input "text" at bounding box center [220, 66] width 35 height 13
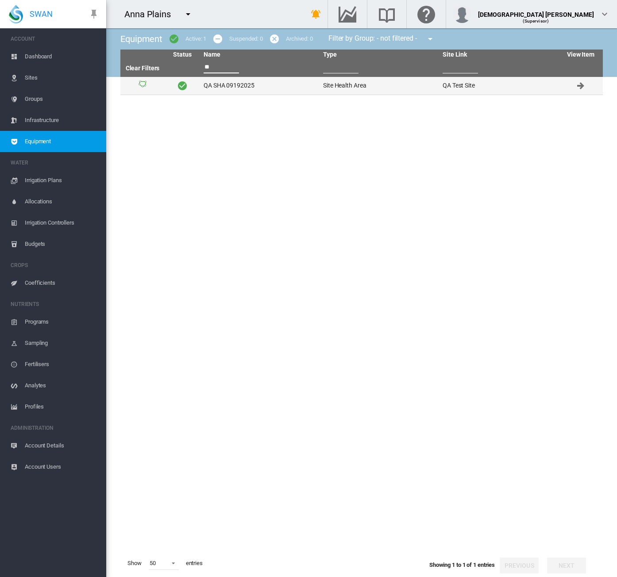
type input "**"
click at [228, 84] on td "QA SHA 09192025" at bounding box center [259, 86] width 119 height 18
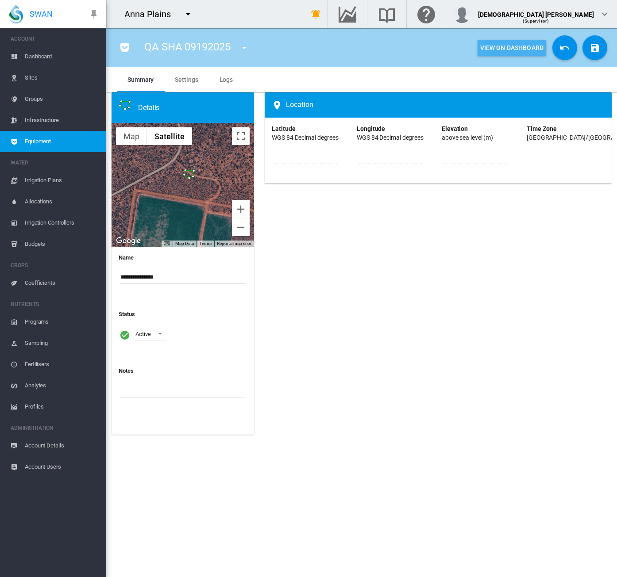
click at [492, 44] on button "View On Dashboard" at bounding box center [511, 48] width 69 height 16
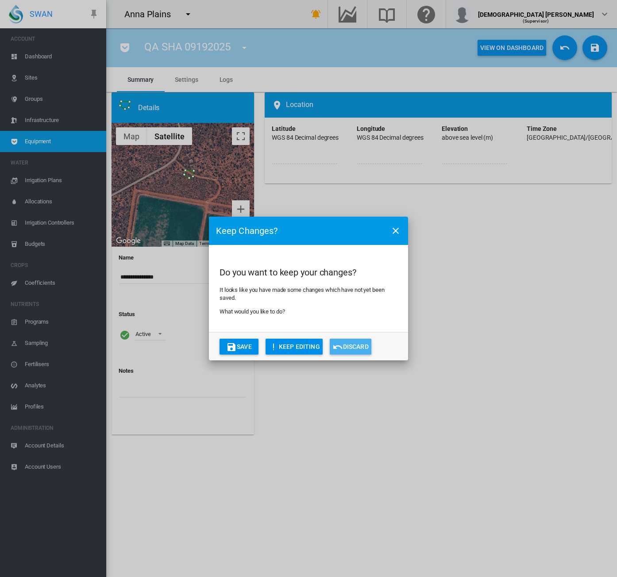
click at [355, 347] on button "Discard" at bounding box center [351, 347] width 42 height 16
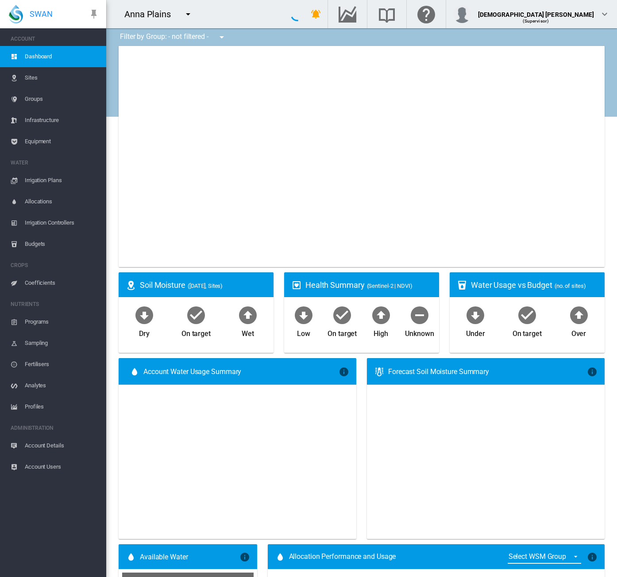
type input "**********"
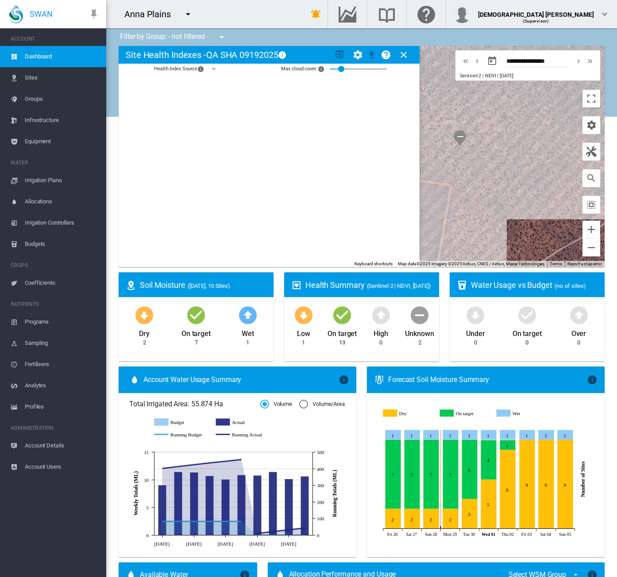
click at [41, 141] on span "Equipment" at bounding box center [62, 141] width 74 height 21
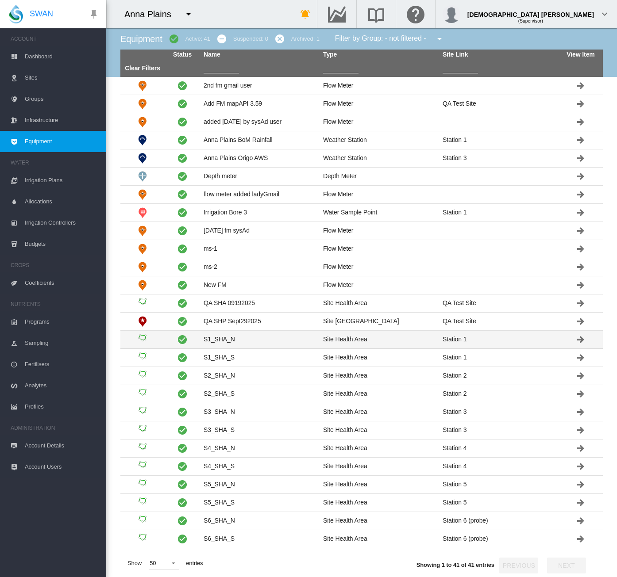
click at [251, 339] on td "S1_SHA_N" at bounding box center [259, 340] width 119 height 18
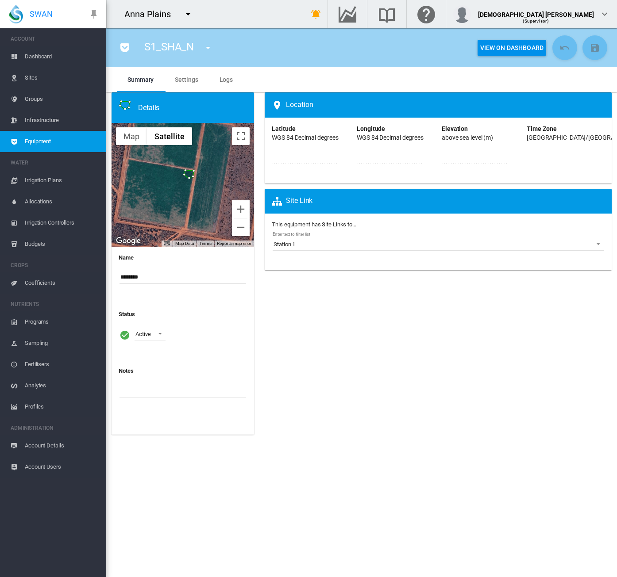
click at [58, 138] on span "Equipment" at bounding box center [62, 141] width 74 height 21
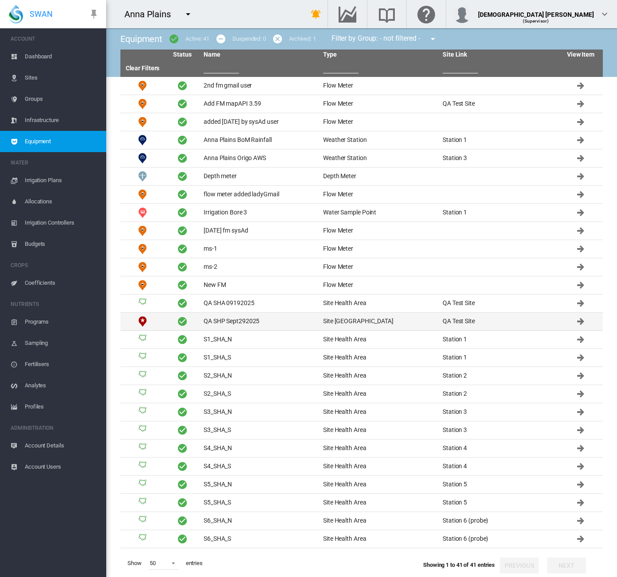
click at [261, 324] on td "QA SHP Sept292025" at bounding box center [259, 322] width 119 height 18
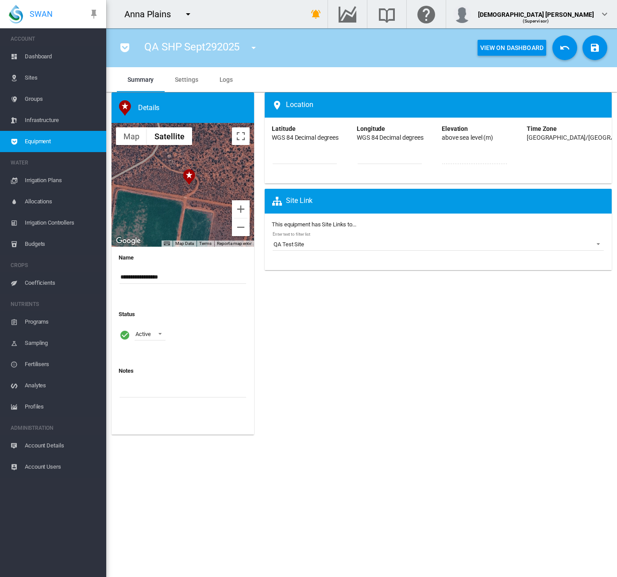
click at [18, 145] on link "Equipment" at bounding box center [53, 141] width 106 height 21
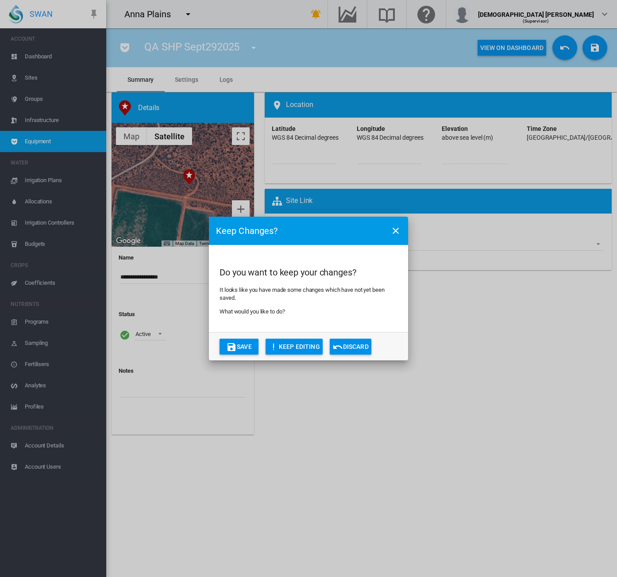
click at [350, 356] on md-dialog-actions "Save KEEP EDITING Discard" at bounding box center [308, 346] width 199 height 28
click at [351, 349] on button "Discard" at bounding box center [351, 347] width 42 height 16
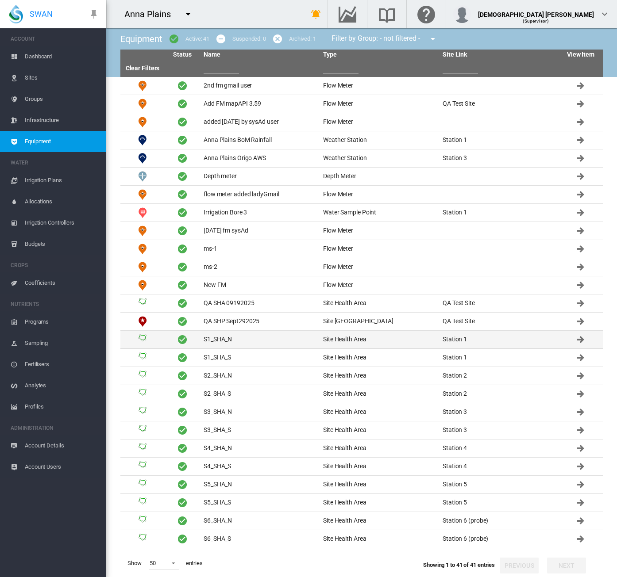
click at [332, 333] on td "Site Health Area" at bounding box center [378, 340] width 119 height 18
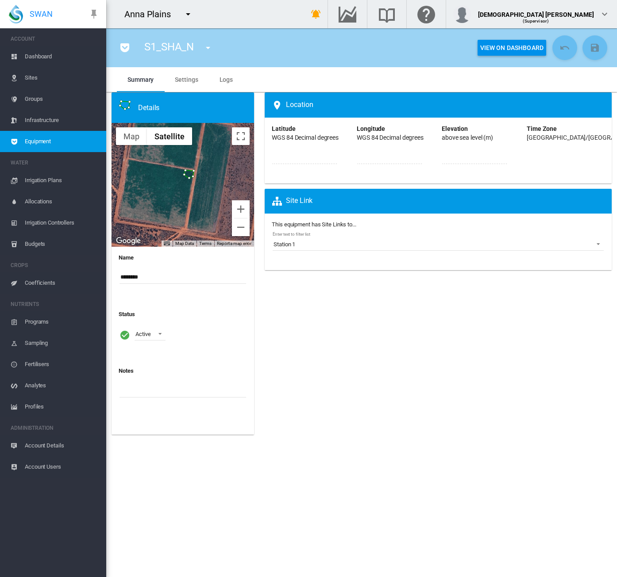
click at [42, 140] on span "Equipment" at bounding box center [62, 141] width 74 height 21
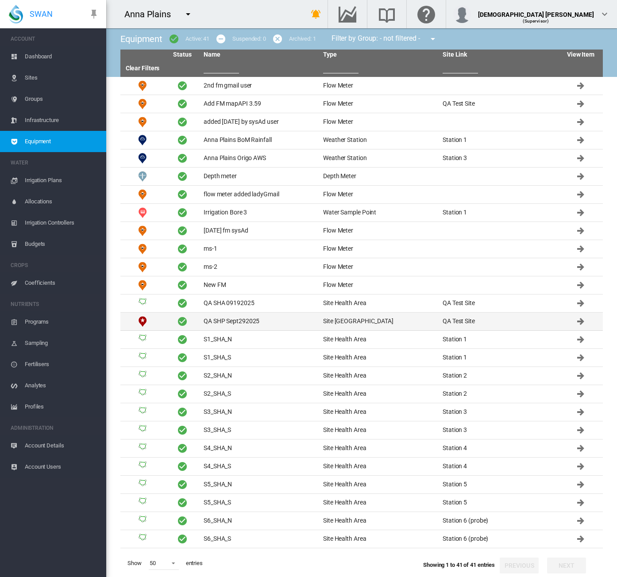
click at [295, 315] on td "QA SHP Sept292025" at bounding box center [259, 322] width 119 height 18
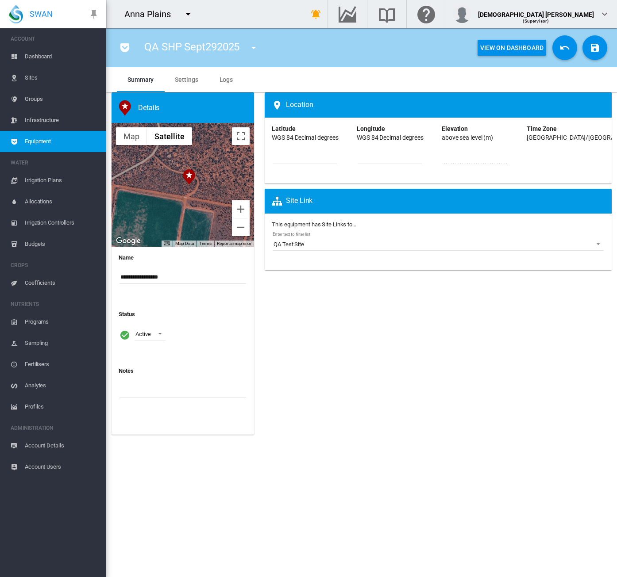
click at [56, 139] on span "Equipment" at bounding box center [62, 141] width 74 height 21
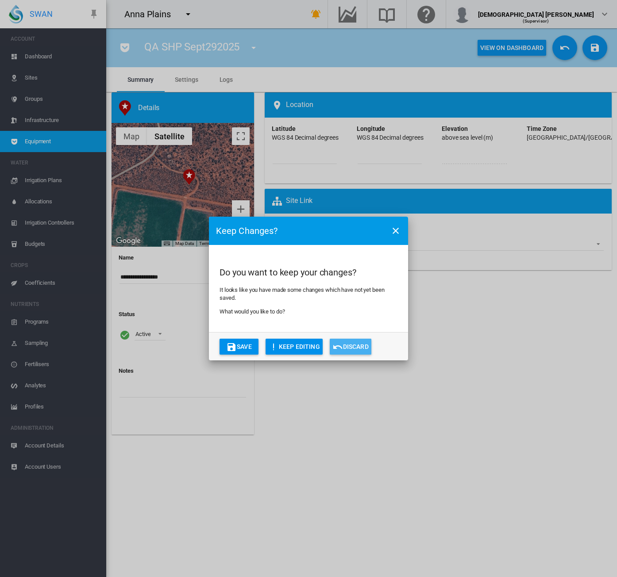
drag, startPoint x: 361, startPoint y: 348, endPoint x: 376, endPoint y: 364, distance: 22.2
click at [361, 347] on button "Discard" at bounding box center [351, 347] width 42 height 16
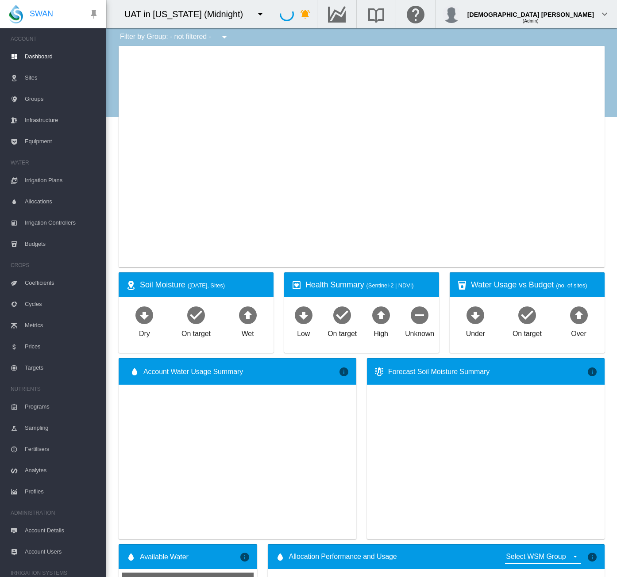
type input "**********"
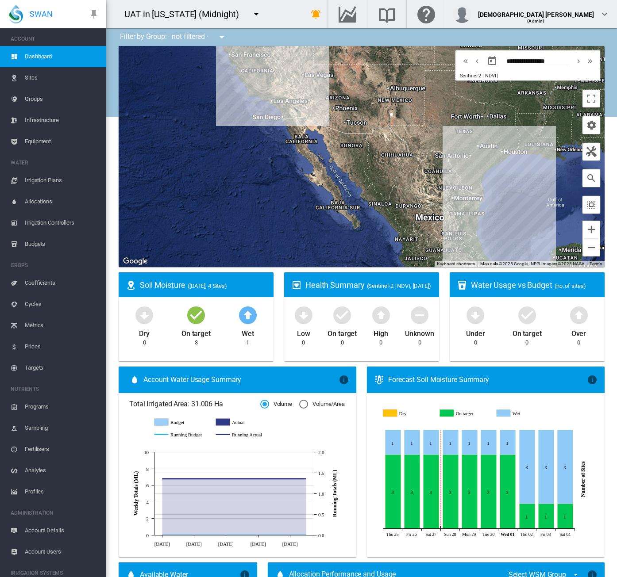
scroll to position [88, 0]
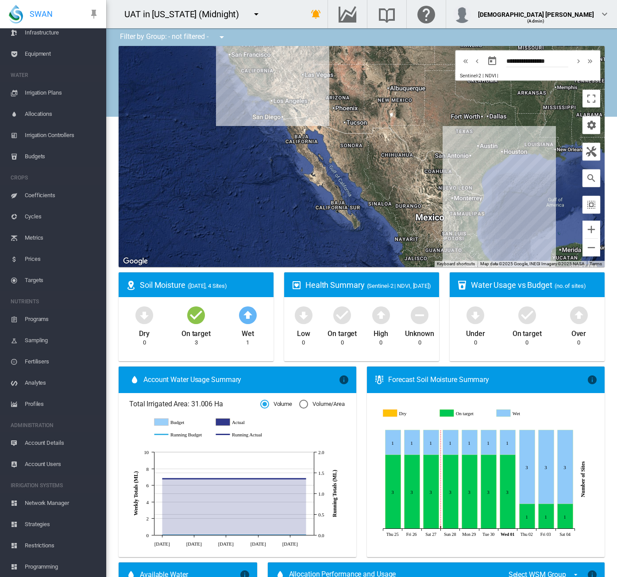
click at [61, 525] on span "Strategies" at bounding box center [62, 524] width 74 height 21
